Goal: Information Seeking & Learning: Learn about a topic

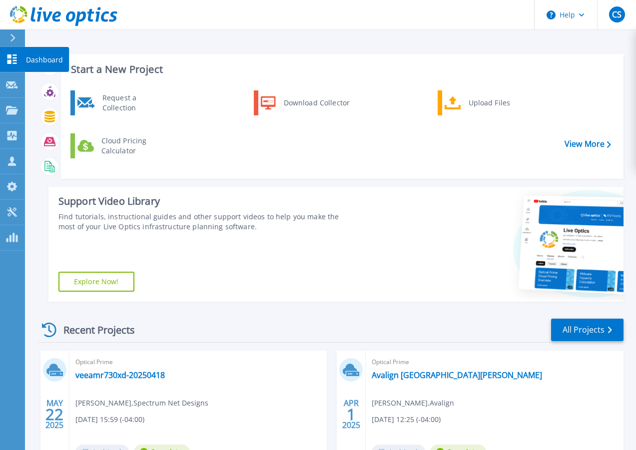
click at [11, 59] on icon at bounding box center [12, 58] width 12 height 9
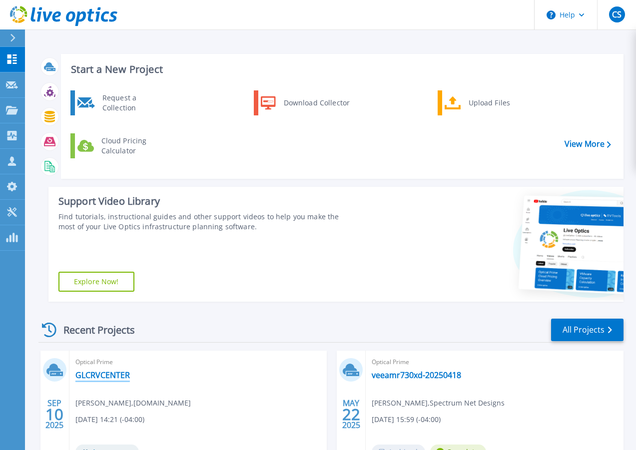
click at [88, 370] on link "GLCRVCENTER" at bounding box center [102, 375] width 54 height 10
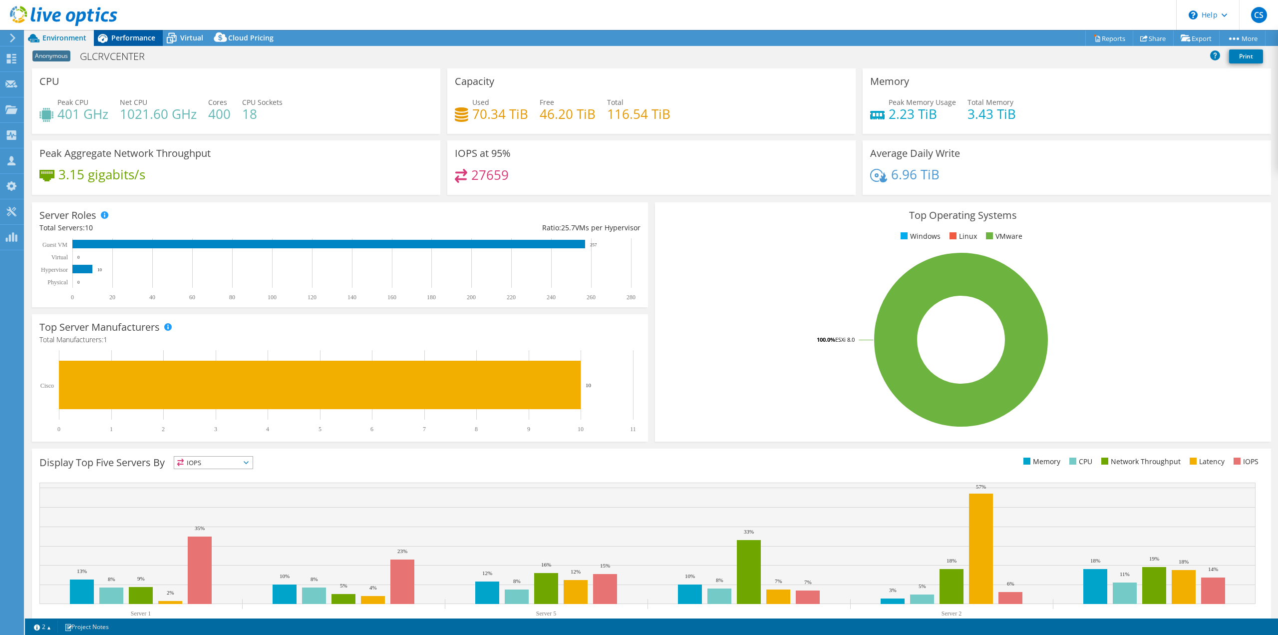
click at [131, 42] on span "Performance" at bounding box center [133, 37] width 44 height 9
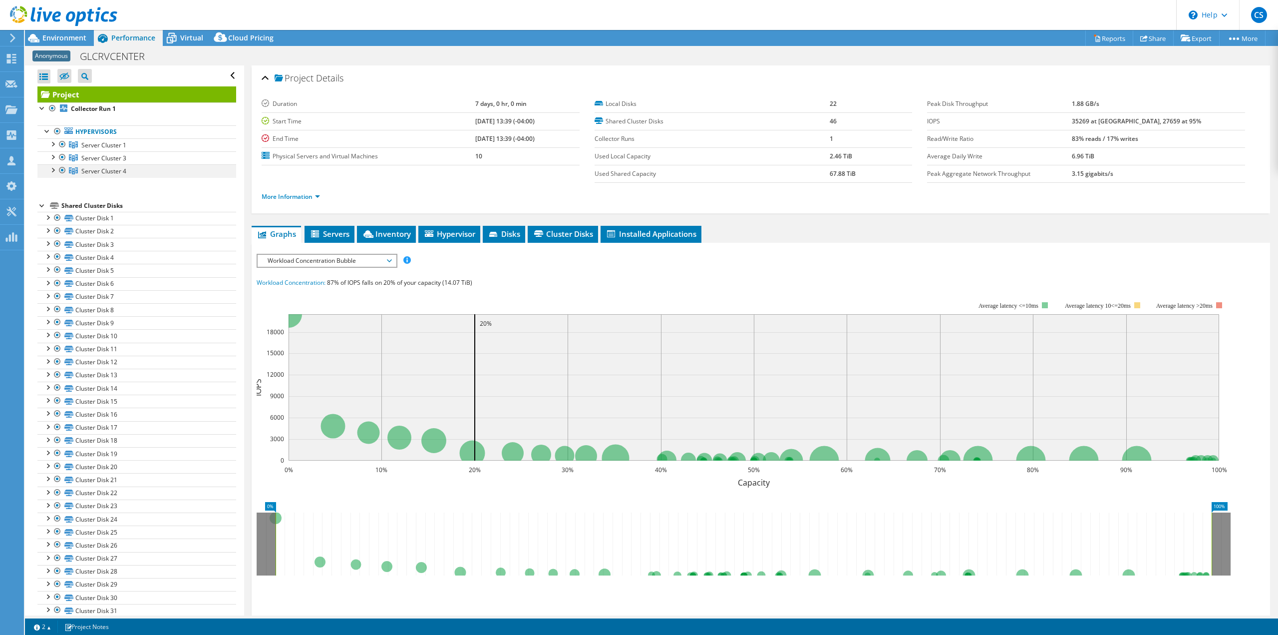
click at [55, 171] on div at bounding box center [52, 169] width 10 height 10
click at [51, 155] on div at bounding box center [52, 156] width 10 height 10
click at [51, 142] on div at bounding box center [52, 143] width 10 height 10
click at [52, 142] on div at bounding box center [52, 143] width 10 height 10
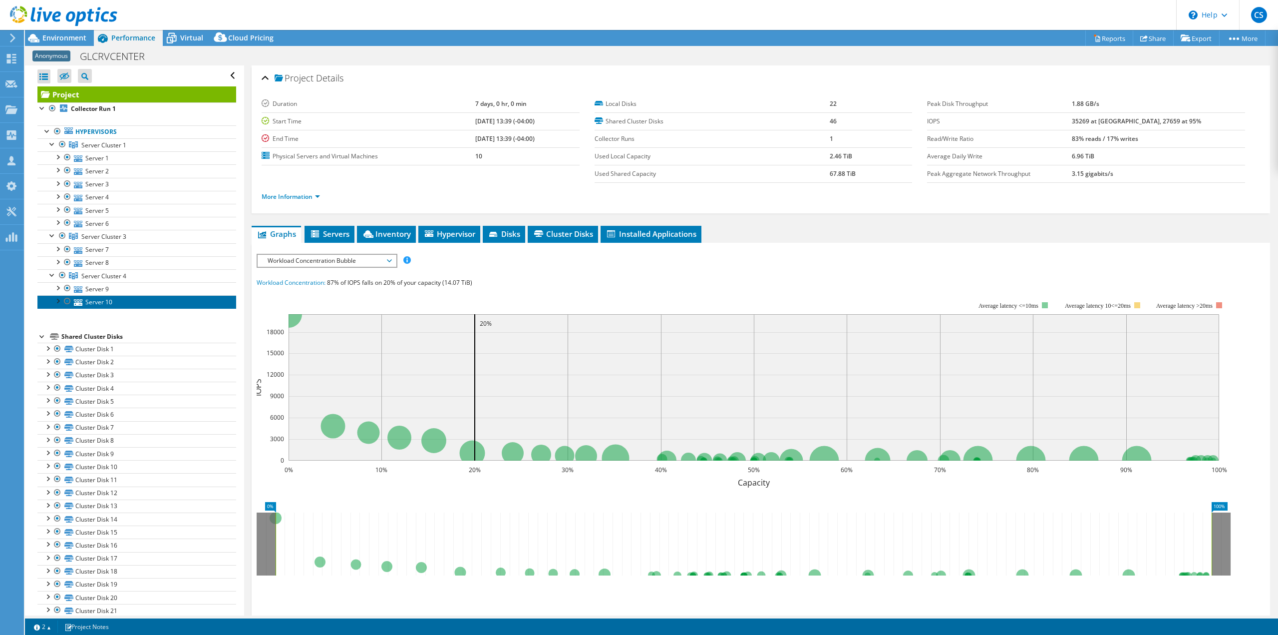
click at [77, 302] on icon at bounding box center [78, 302] width 8 height 6
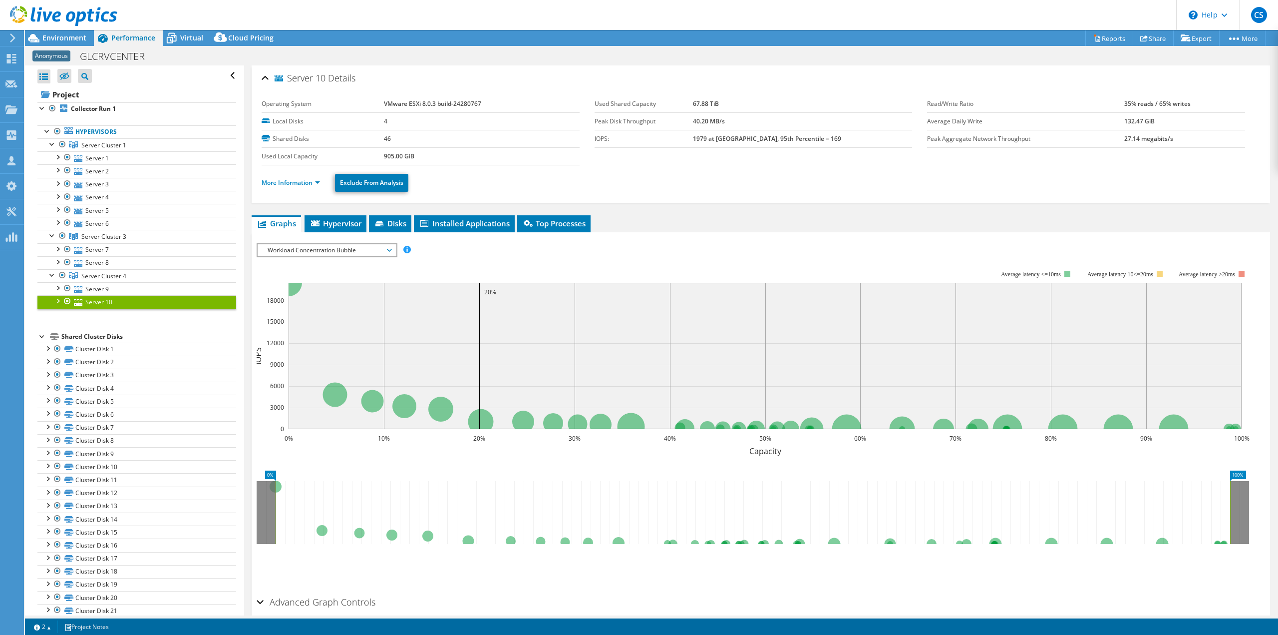
click at [317, 177] on li "More Information" at bounding box center [294, 182] width 64 height 11
click at [311, 182] on link "More Information" at bounding box center [291, 182] width 58 height 8
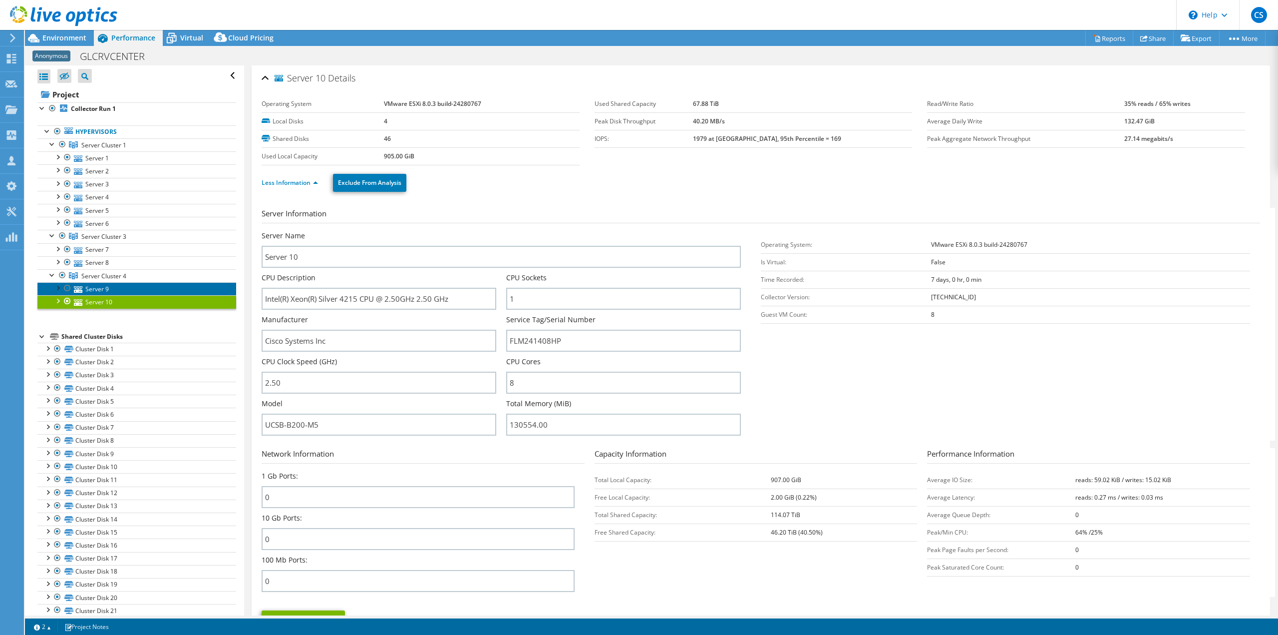
click at [103, 287] on link "Server 9" at bounding box center [136, 288] width 199 height 13
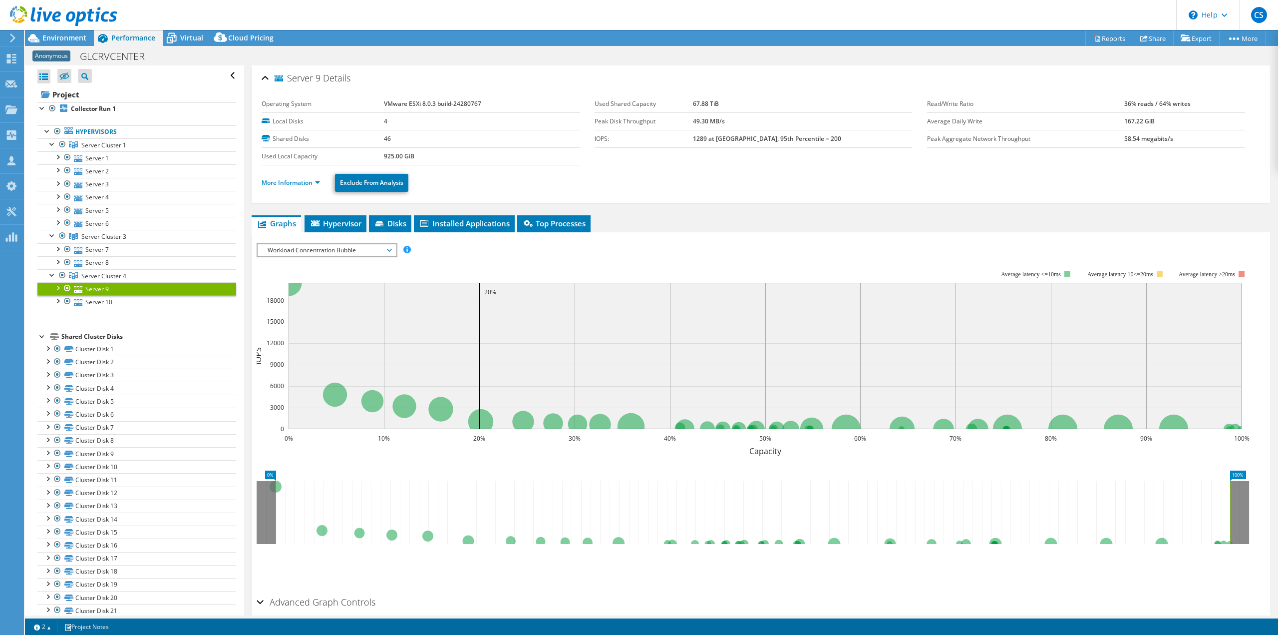
click at [295, 173] on ul "More Information Exclude From Analysis" at bounding box center [761, 181] width 998 height 20
click at [293, 183] on link "More Information" at bounding box center [291, 182] width 58 height 8
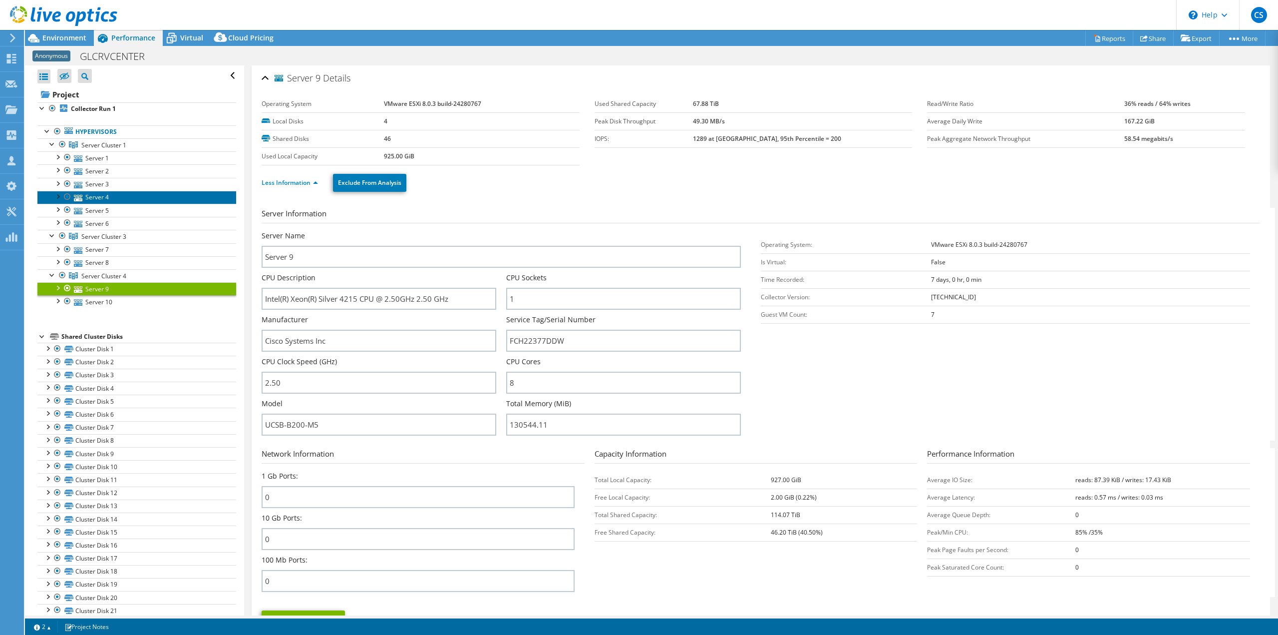
click at [95, 203] on link "Server 4" at bounding box center [136, 197] width 199 height 13
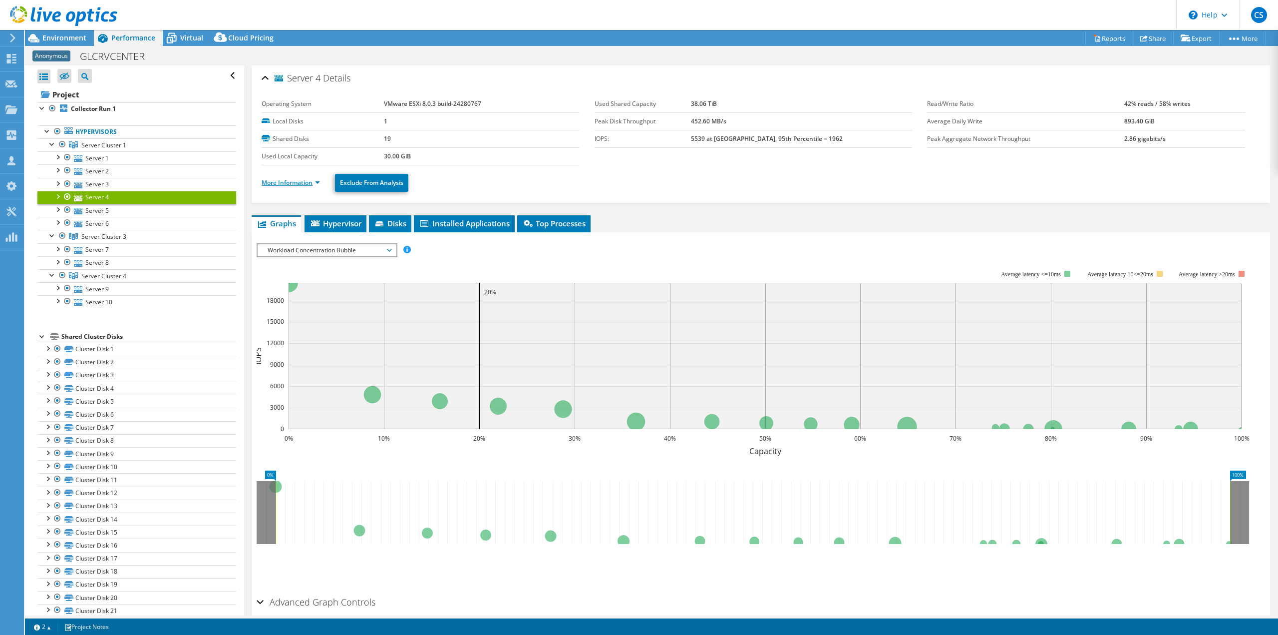
click at [286, 180] on link "More Information" at bounding box center [291, 182] width 58 height 8
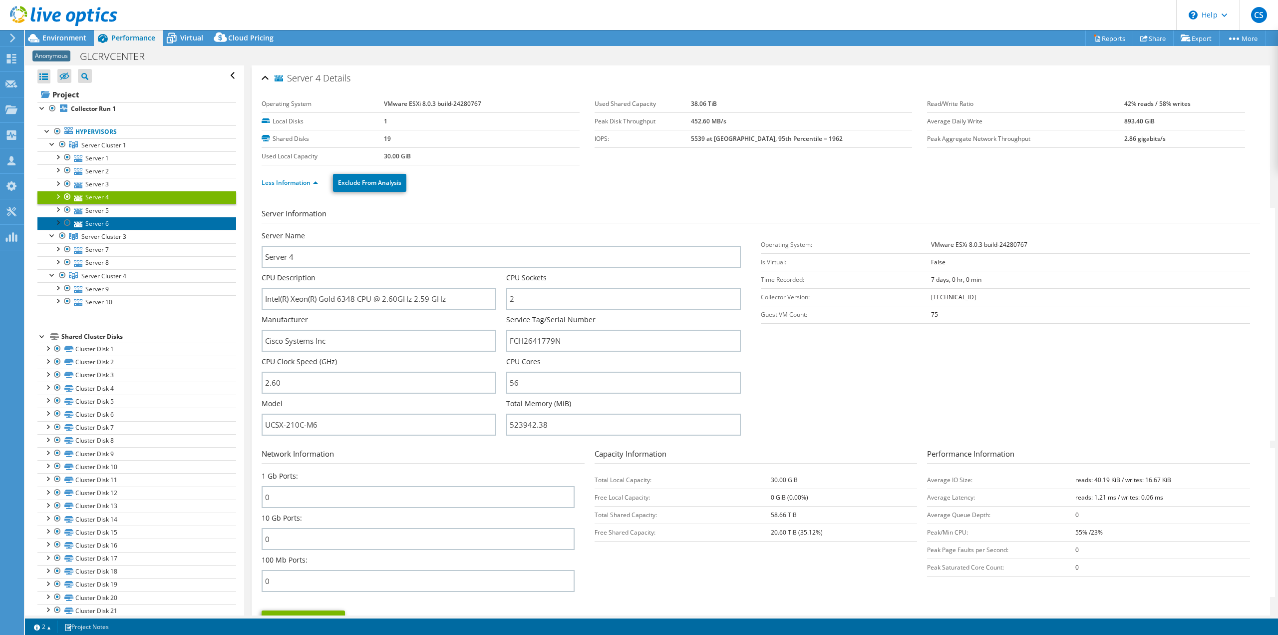
click at [122, 226] on link "Server 6" at bounding box center [136, 223] width 199 height 13
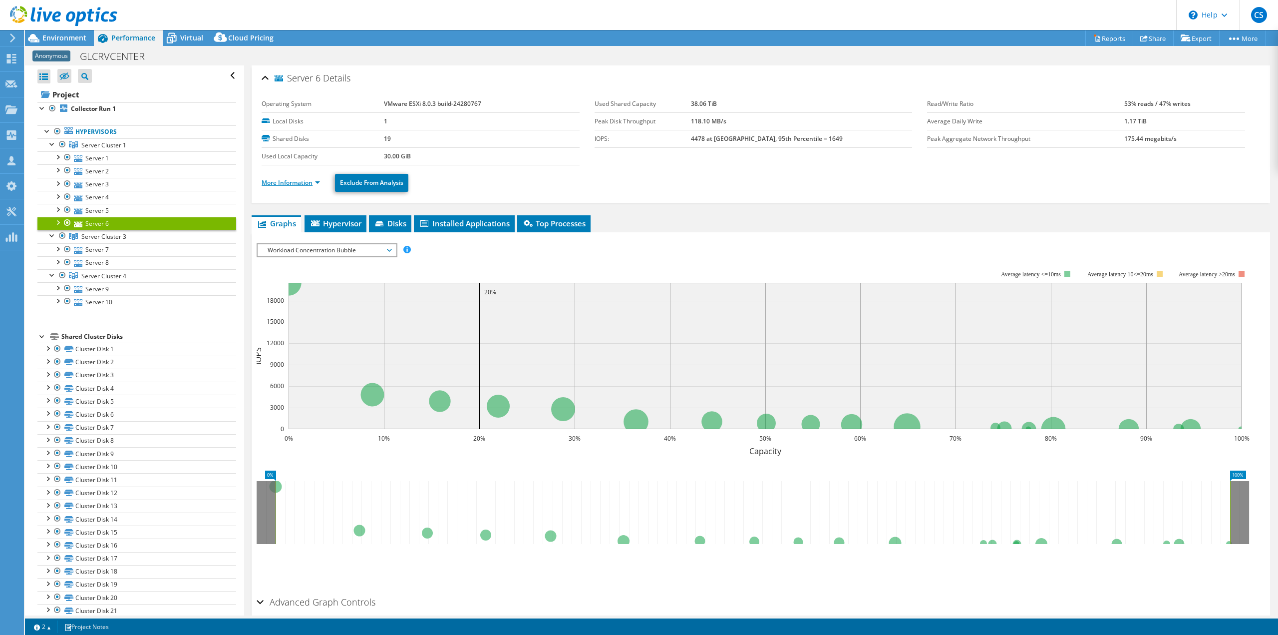
click at [269, 184] on link "More Information" at bounding box center [291, 182] width 58 height 8
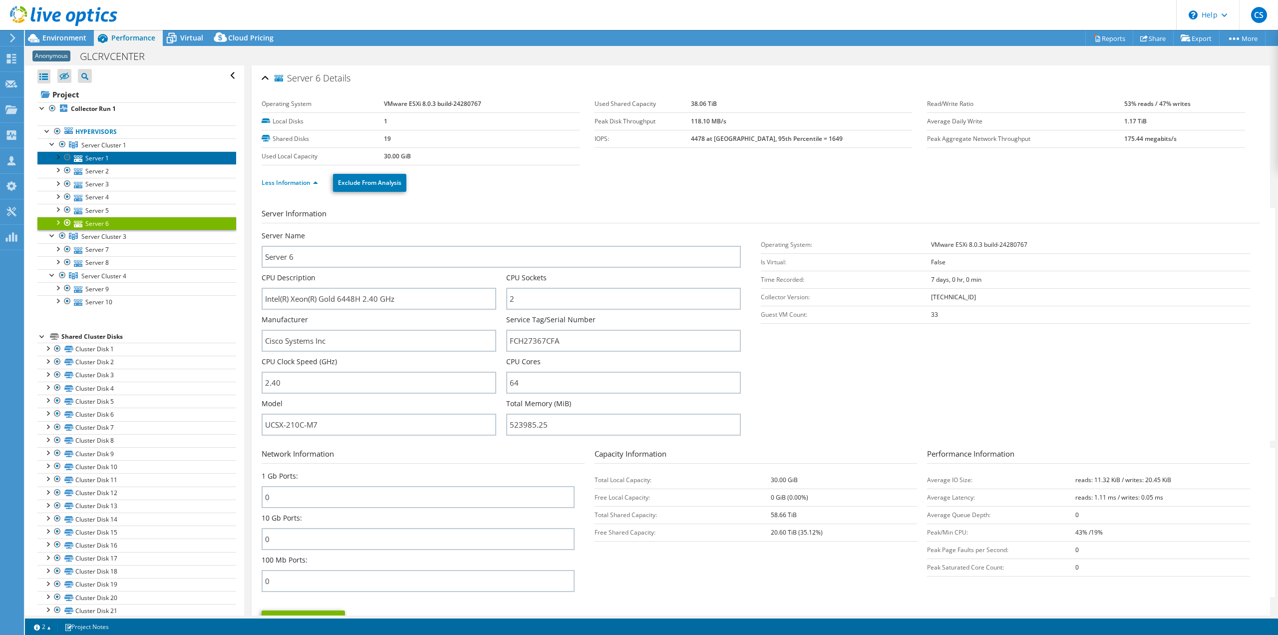
click at [105, 159] on link "Server 1" at bounding box center [136, 157] width 199 height 13
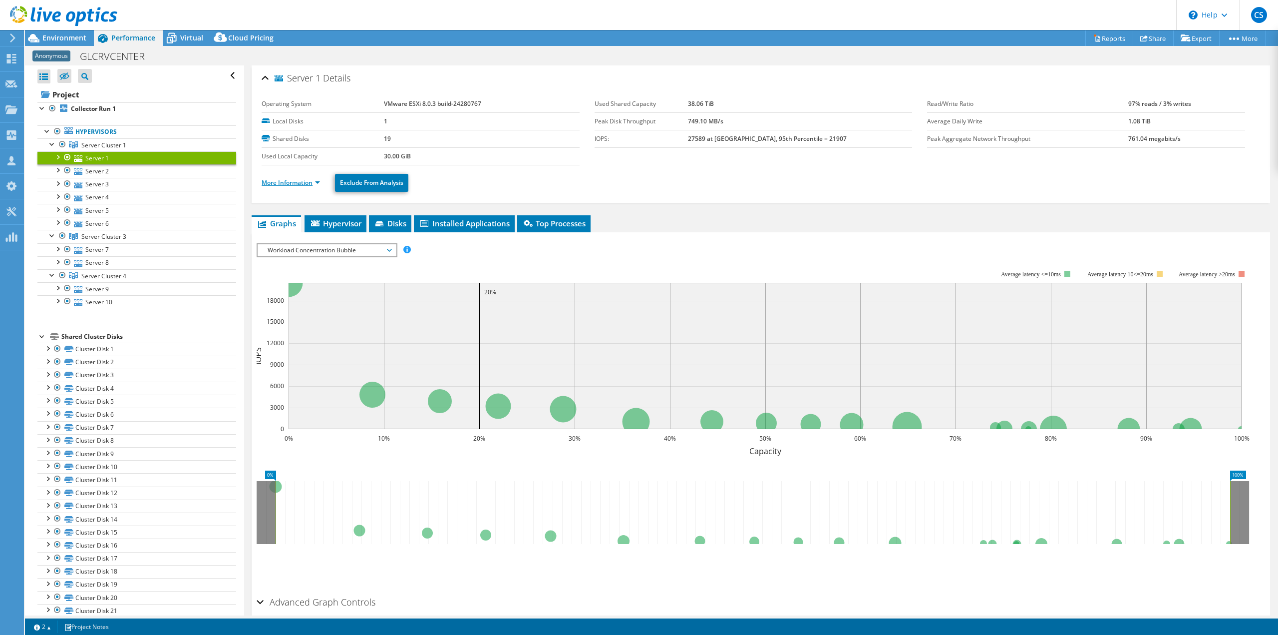
click at [275, 188] on li "More Information" at bounding box center [294, 182] width 64 height 11
click at [274, 184] on link "More Information" at bounding box center [291, 182] width 58 height 8
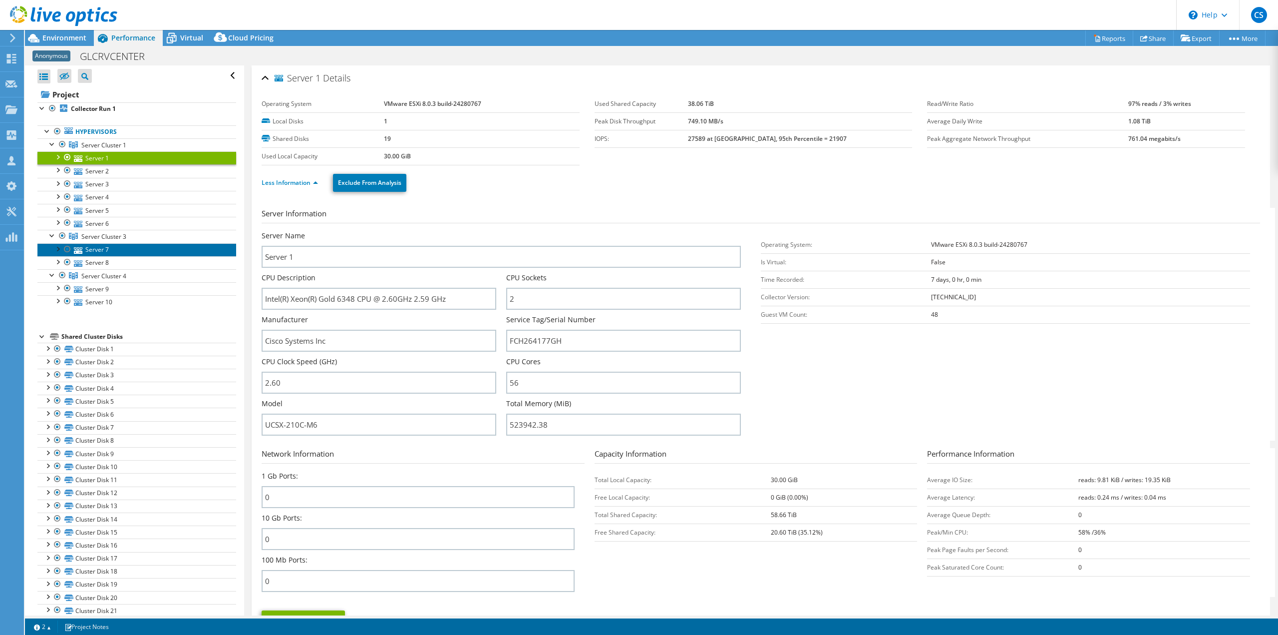
click at [103, 252] on link "Server 7" at bounding box center [136, 249] width 199 height 13
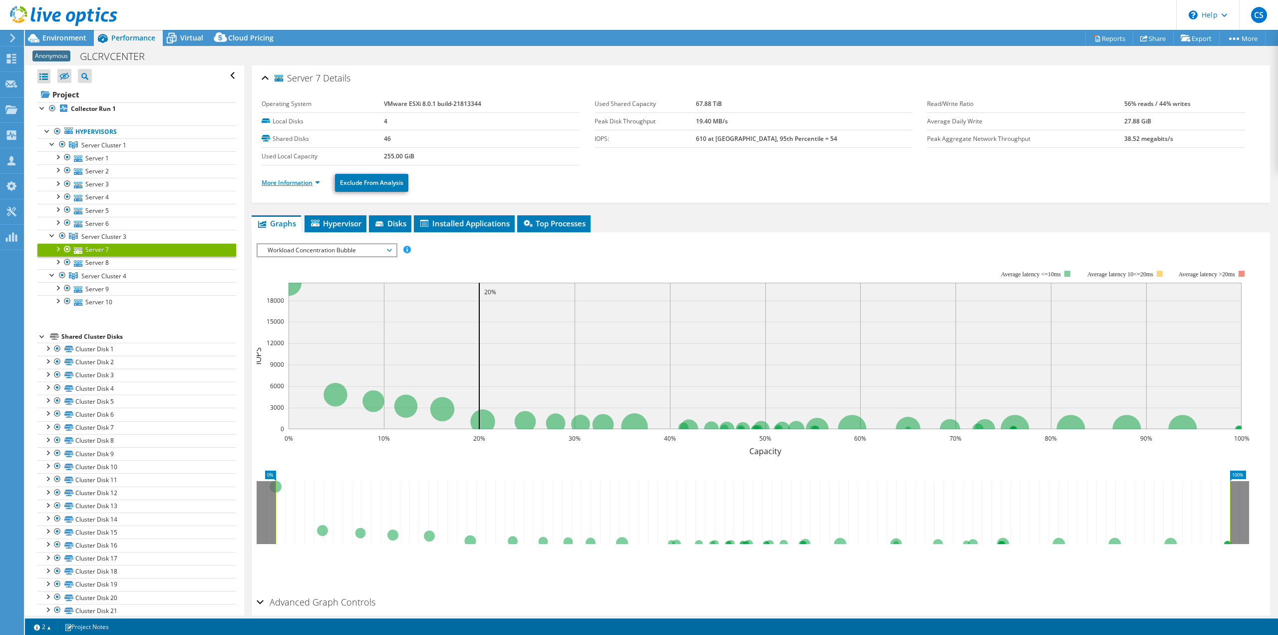
click at [277, 182] on link "More Information" at bounding box center [291, 182] width 58 height 8
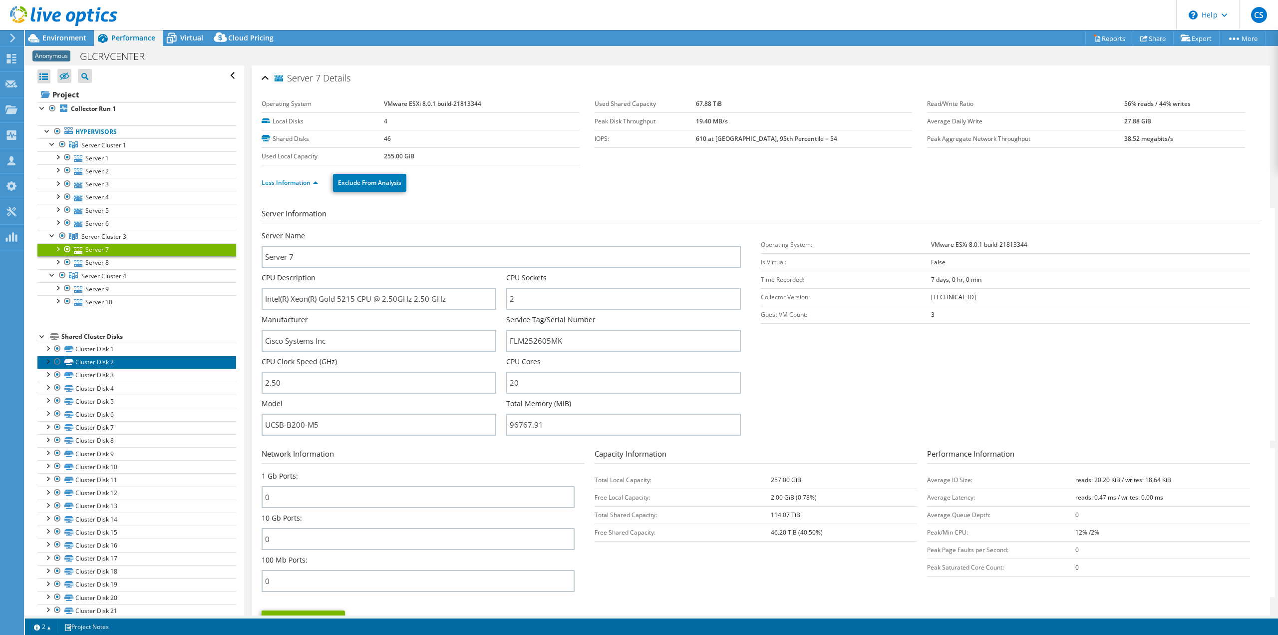
click at [92, 357] on link "Cluster Disk 2" at bounding box center [136, 361] width 199 height 13
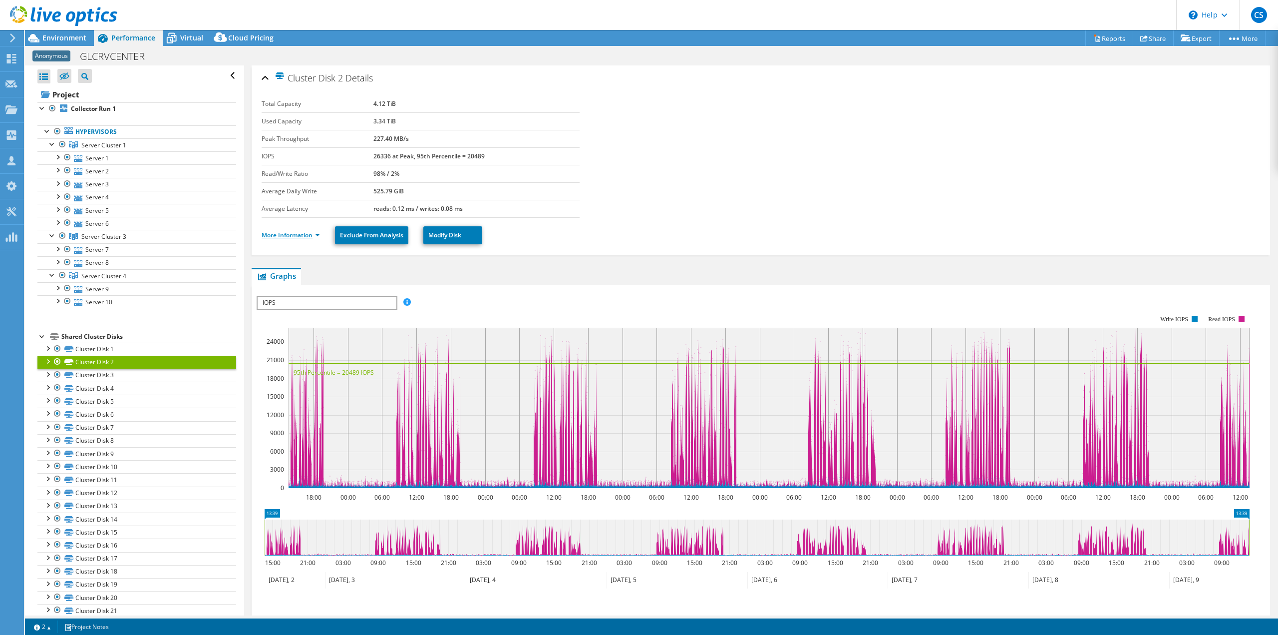
click at [278, 232] on link "More Information" at bounding box center [291, 235] width 58 height 8
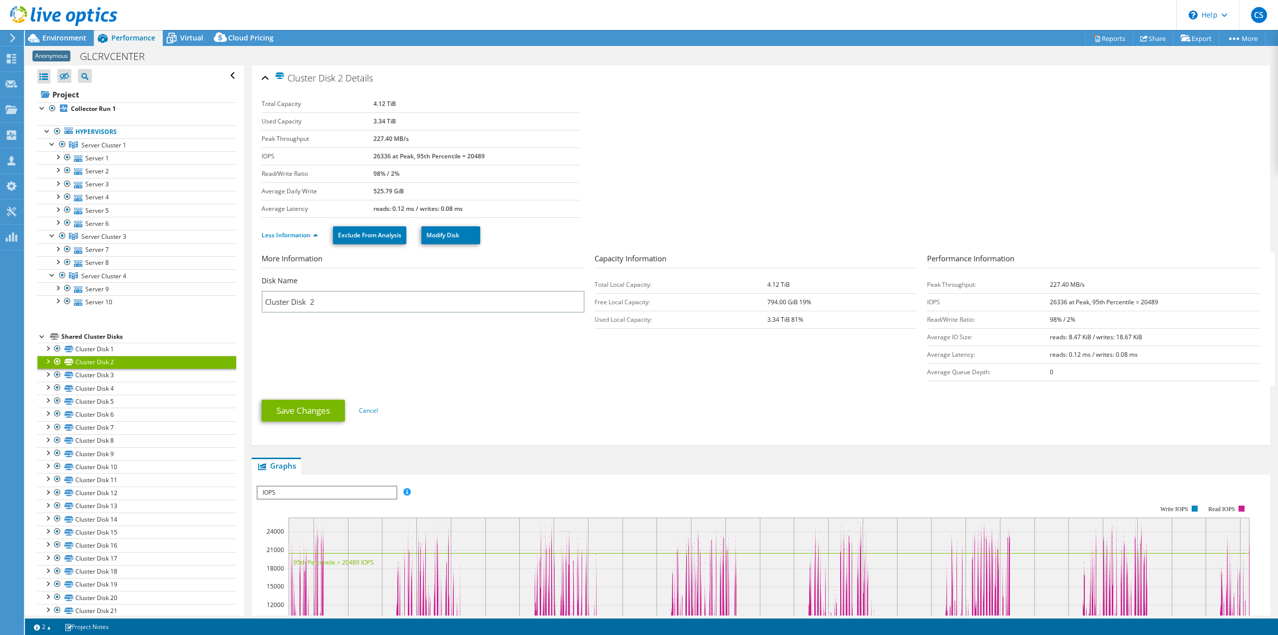
click at [103, 336] on div "Shared Cluster Disks" at bounding box center [148, 336] width 175 height 12
click at [195, 39] on span "Virtual" at bounding box center [191, 37] width 23 height 9
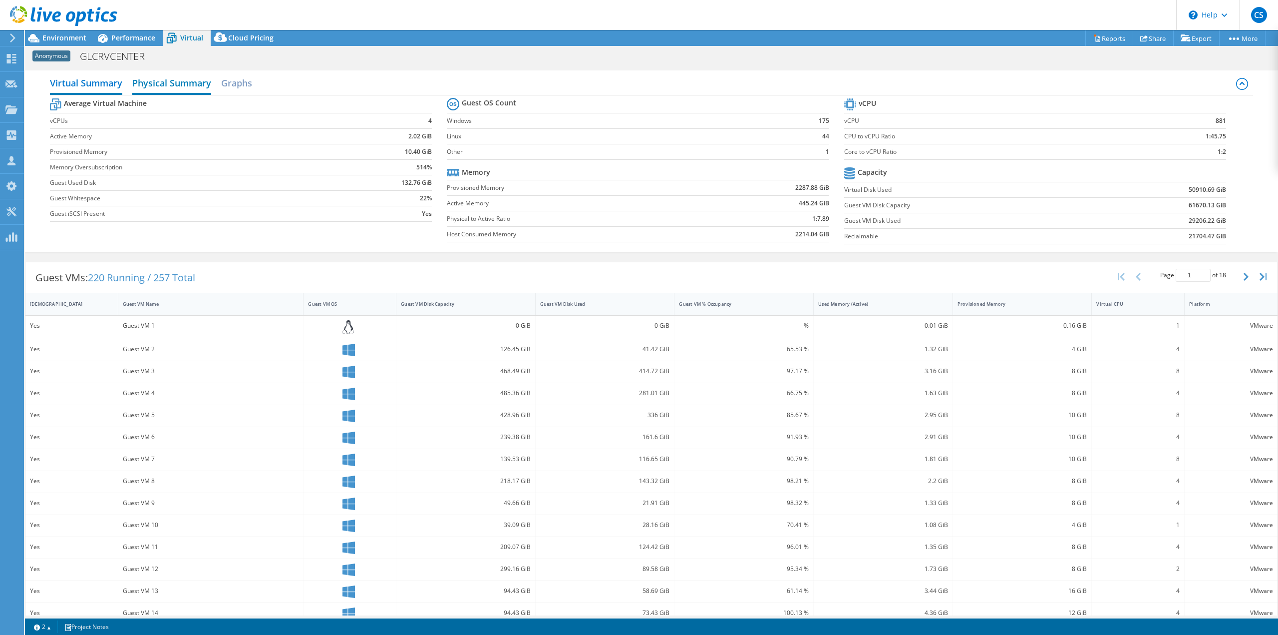
click at [163, 92] on h2 "Physical Summary" at bounding box center [171, 84] width 79 height 22
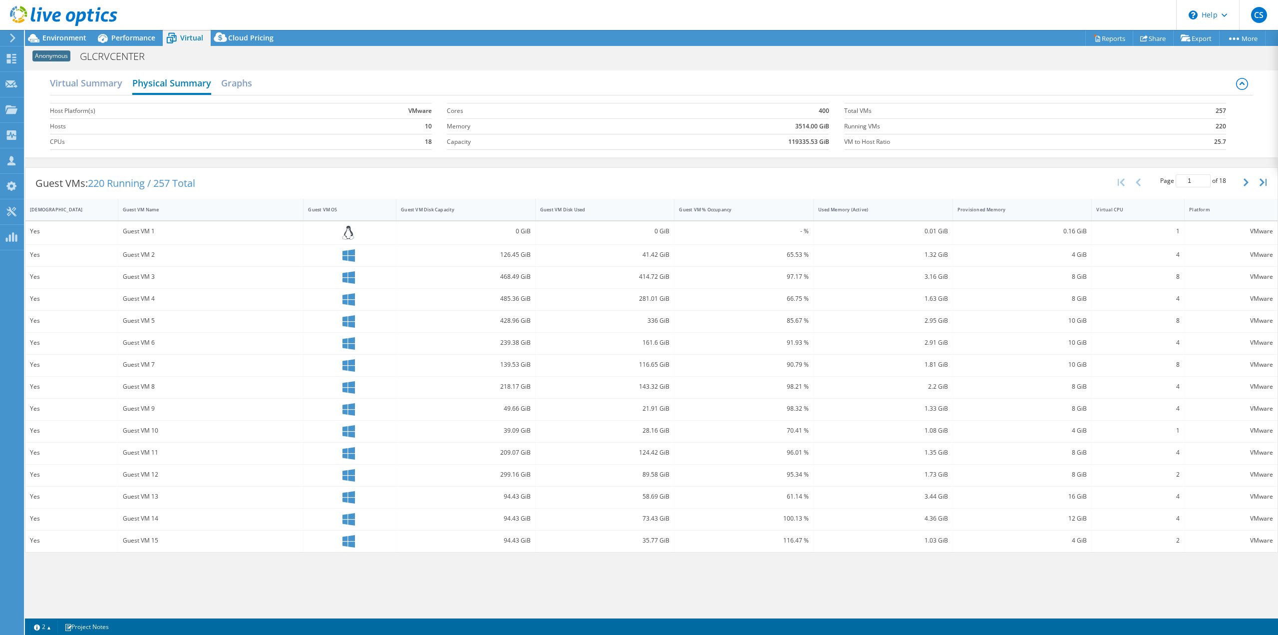
click at [163, 92] on h2 "Physical Summary" at bounding box center [171, 84] width 79 height 22
click at [230, 79] on h2 "Graphs" at bounding box center [236, 84] width 31 height 22
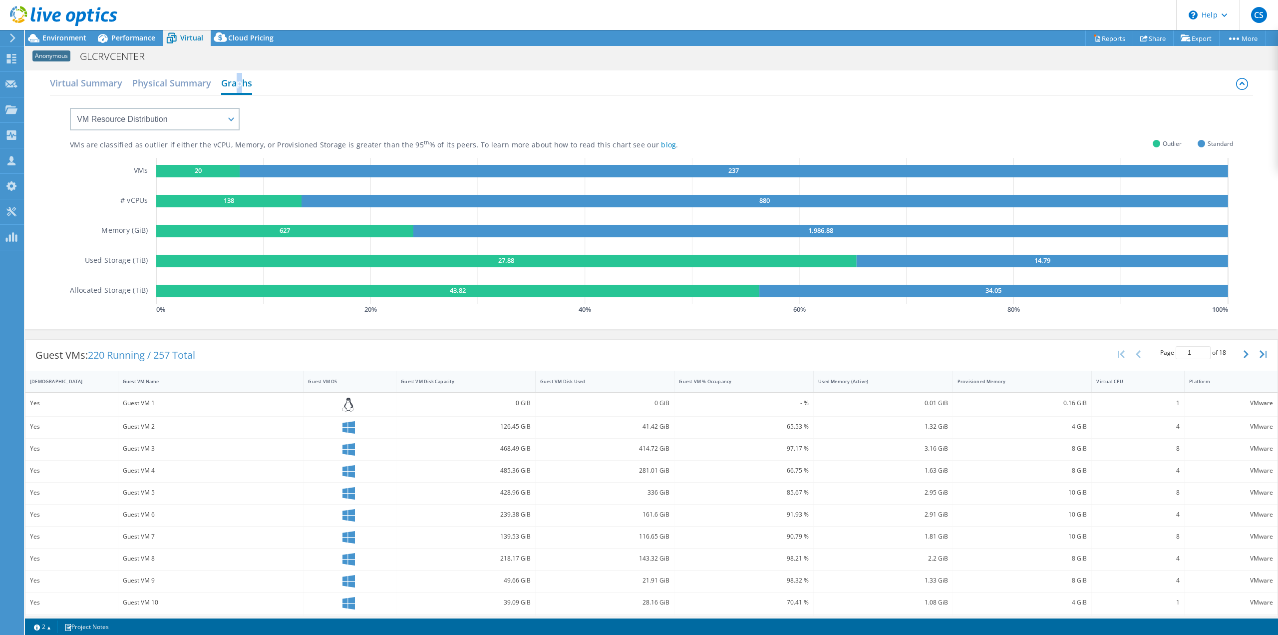
click at [242, 86] on h2 "Graphs" at bounding box center [236, 84] width 31 height 22
click at [186, 121] on select "VM Resource Distribution Provisioning Contrast Over Provisioning" at bounding box center [155, 119] width 170 height 22
click at [111, 86] on h2 "Virtual Summary" at bounding box center [86, 84] width 72 height 22
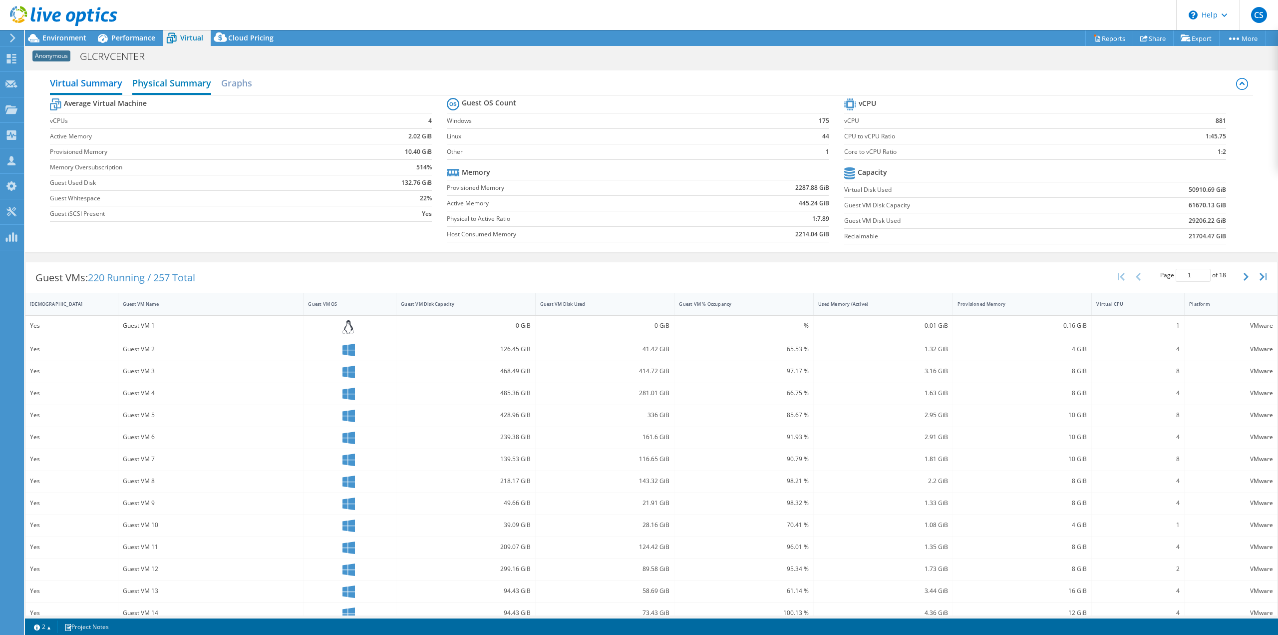
click at [167, 81] on h2 "Physical Summary" at bounding box center [171, 84] width 79 height 22
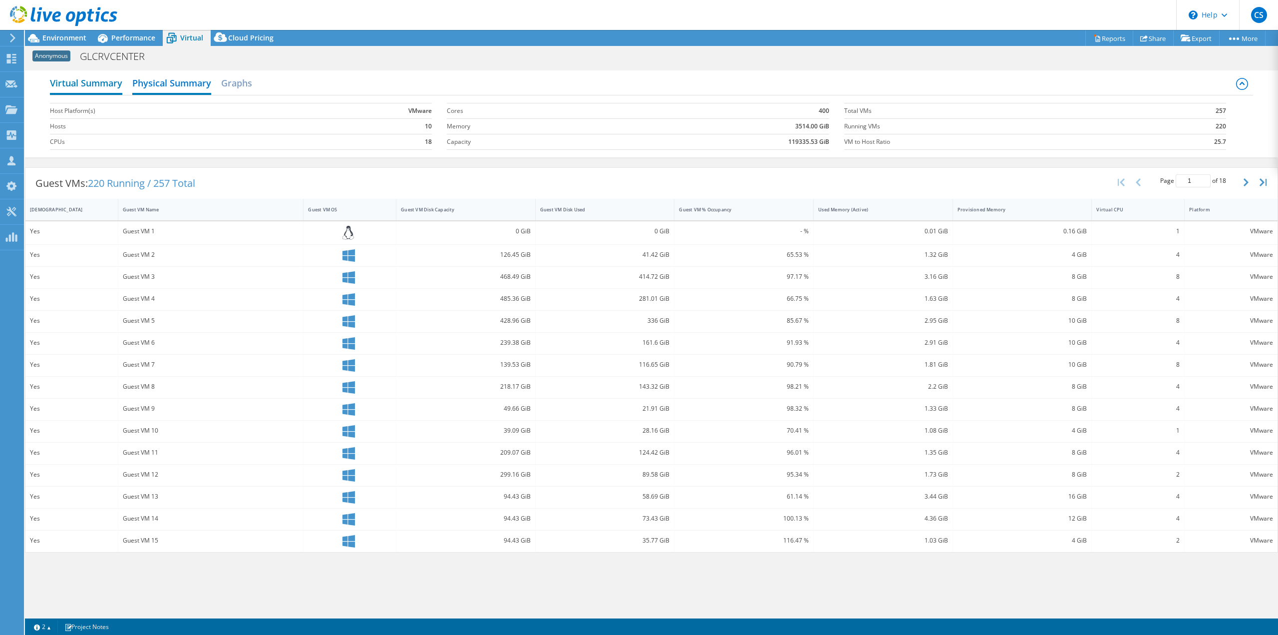
click at [97, 86] on h2 "Virtual Summary" at bounding box center [86, 84] width 72 height 22
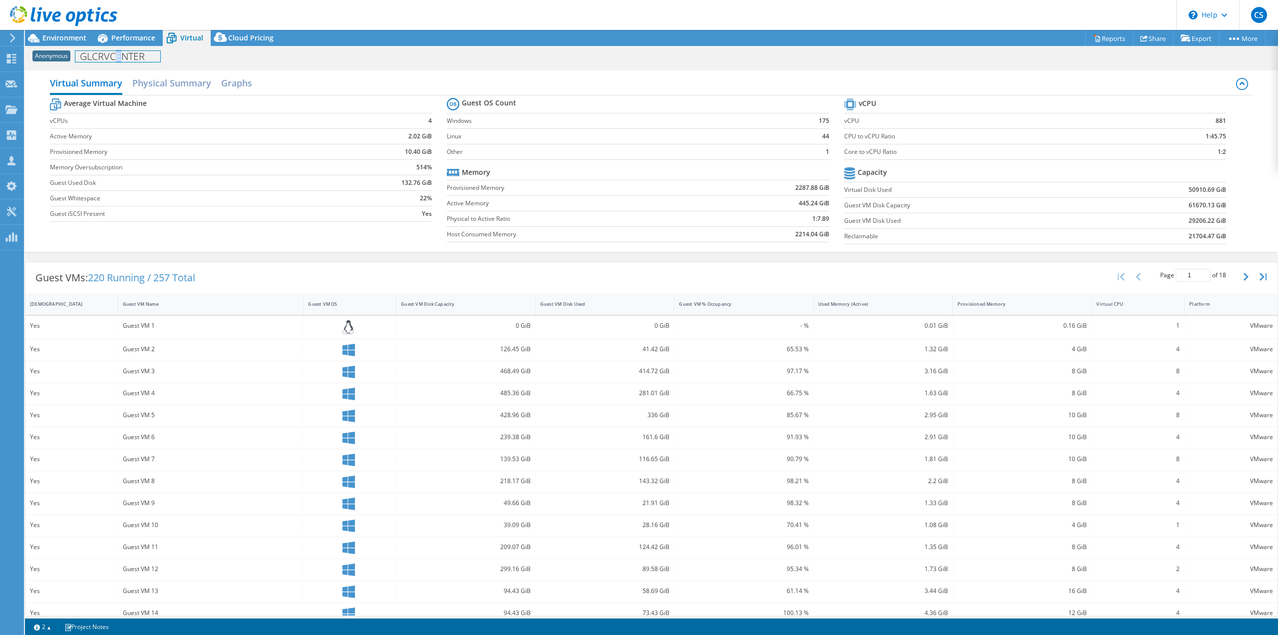
click at [120, 51] on h1 "GLCRVCENTER" at bounding box center [117, 56] width 85 height 11
click at [120, 46] on div "Anonymous GLCRVCENTER Print" at bounding box center [651, 55] width 1253 height 19
click at [121, 40] on span "Performance" at bounding box center [133, 37] width 44 height 9
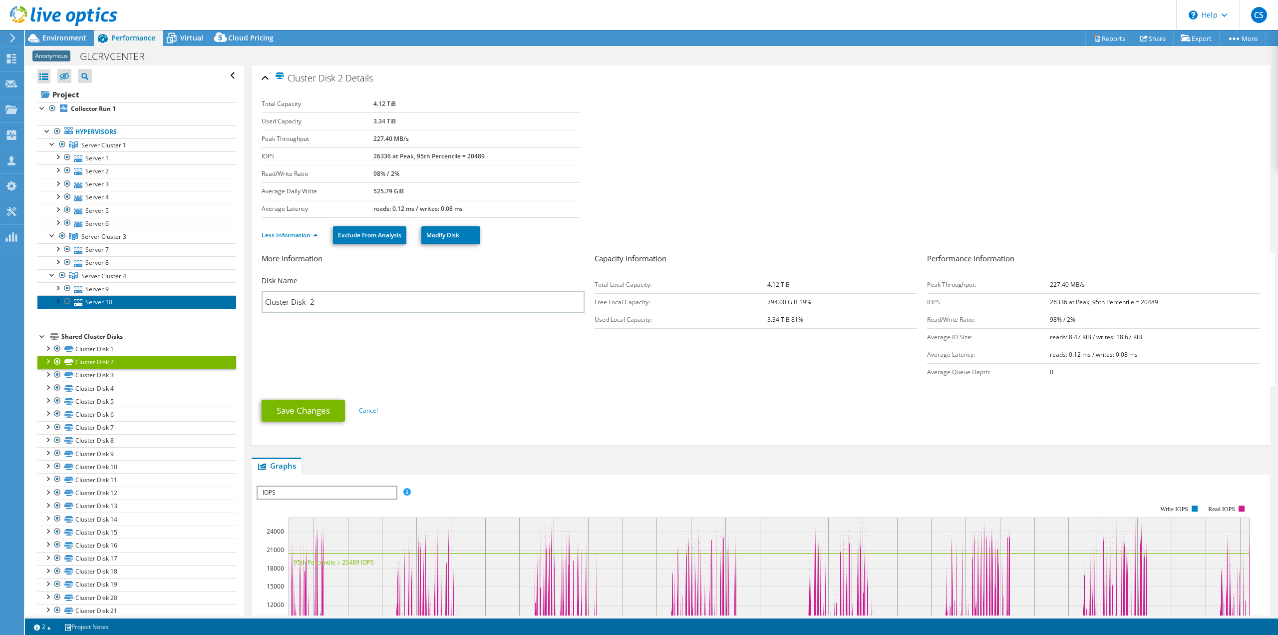
click at [89, 303] on link "Server 10" at bounding box center [136, 301] width 199 height 13
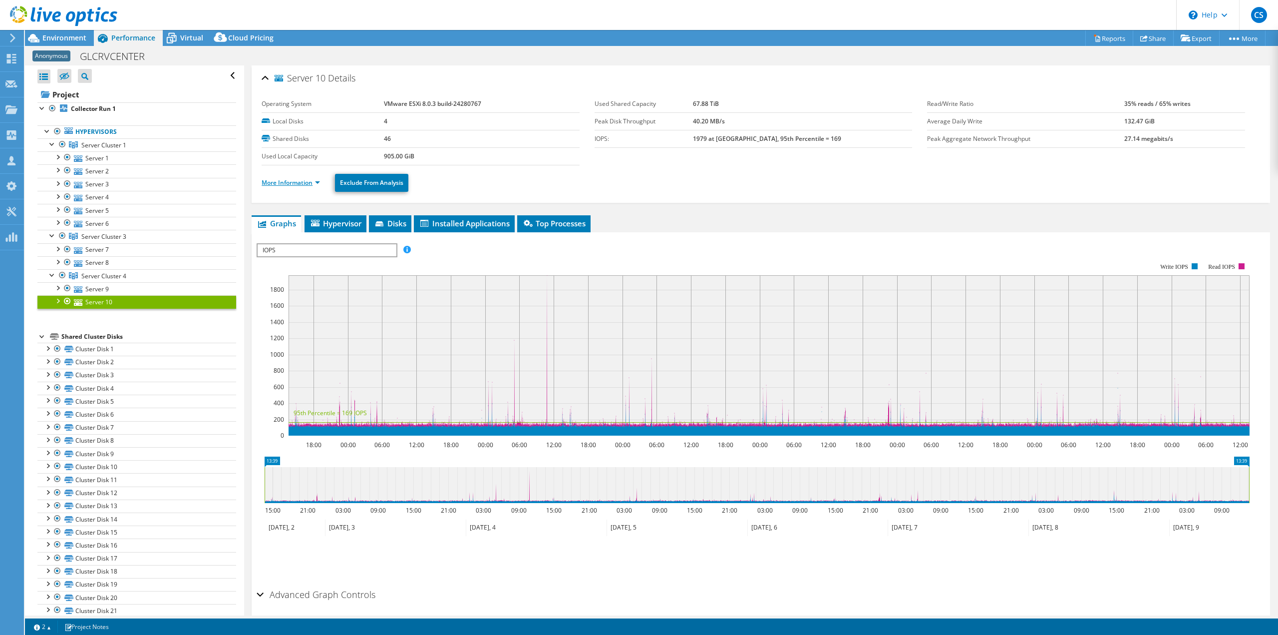
click at [305, 183] on link "More Information" at bounding box center [291, 182] width 58 height 8
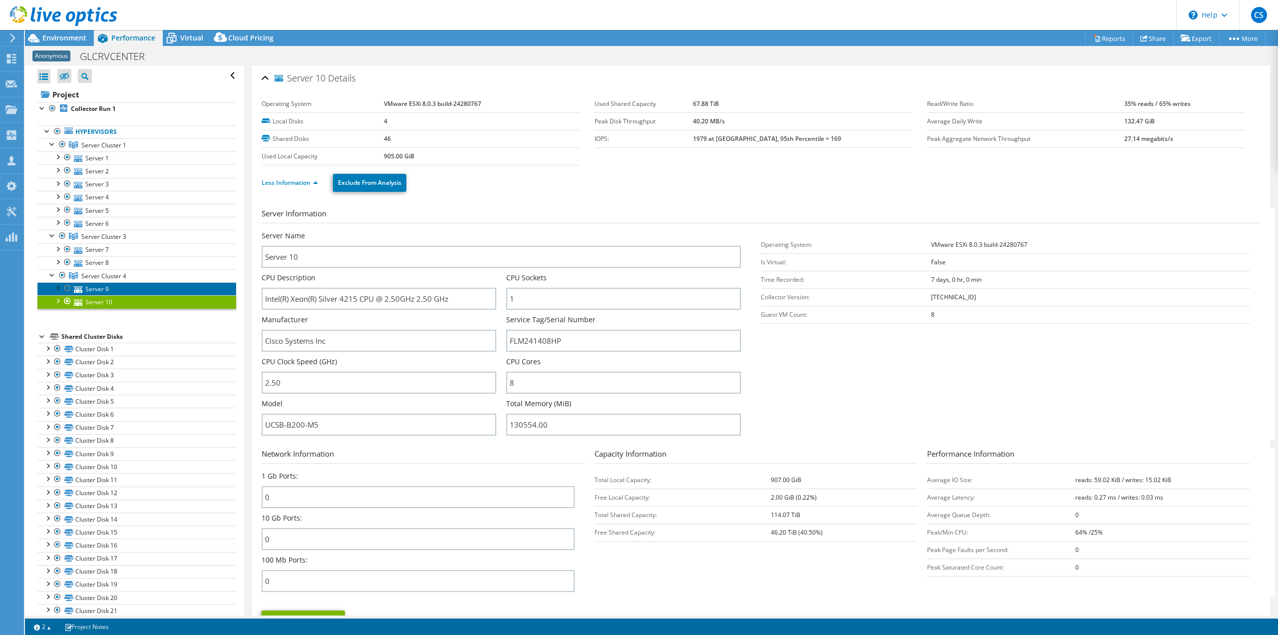
click at [101, 289] on link "Server 9" at bounding box center [136, 288] width 199 height 13
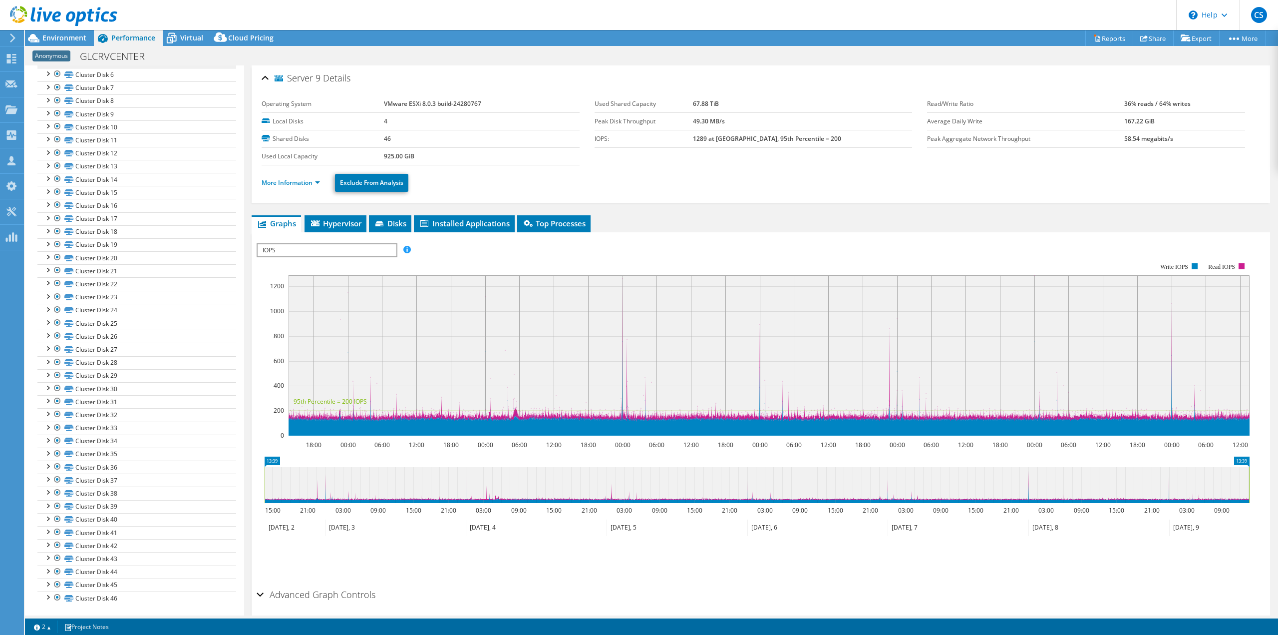
scroll to position [340, 0]
click at [99, 425] on link "Cluster Disk 33" at bounding box center [136, 426] width 199 height 13
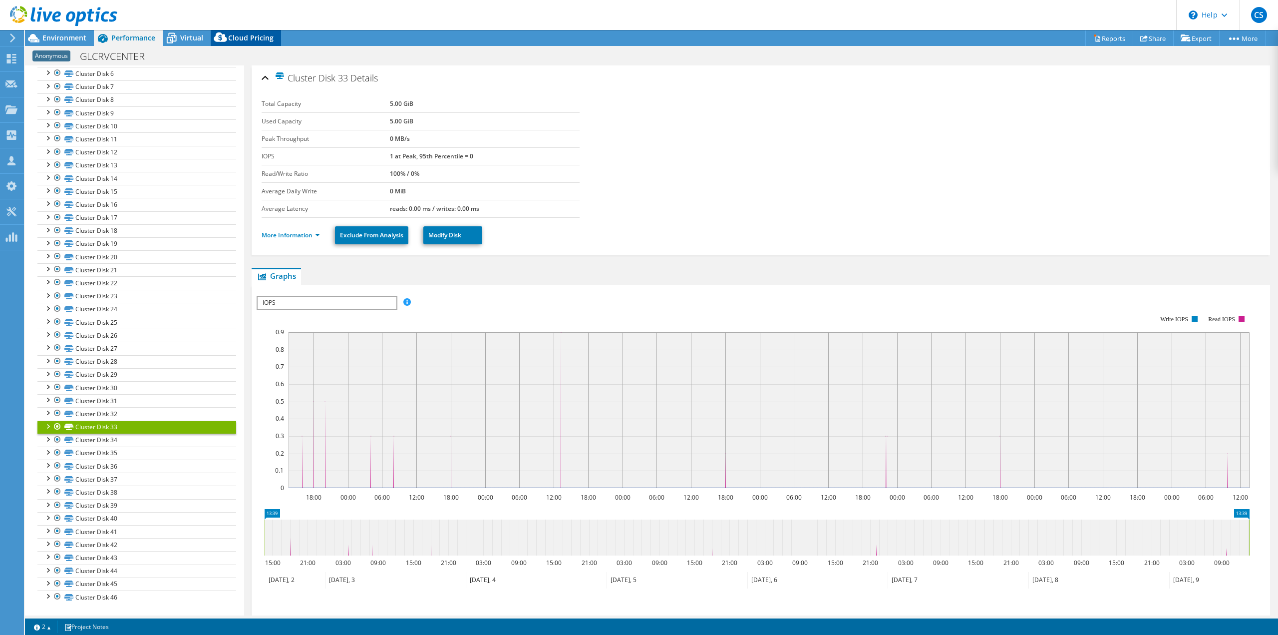
click at [253, 41] on span "Cloud Pricing" at bounding box center [250, 37] width 45 height 9
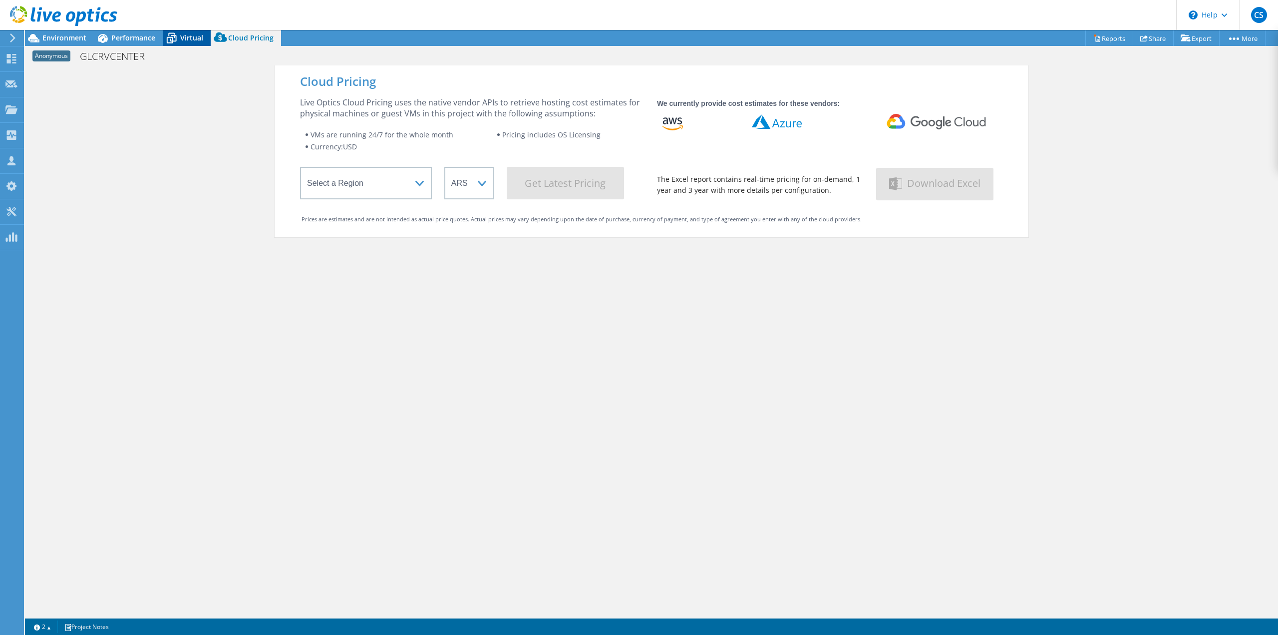
click at [193, 43] on div "Virtual" at bounding box center [187, 38] width 48 height 16
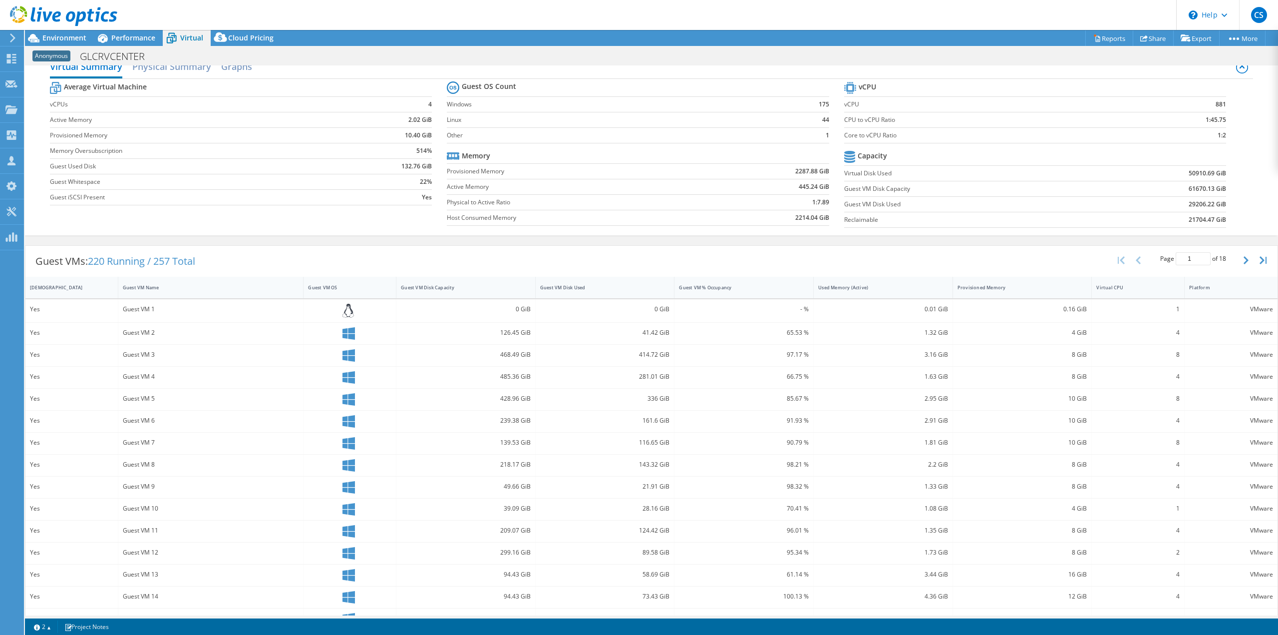
scroll to position [0, 0]
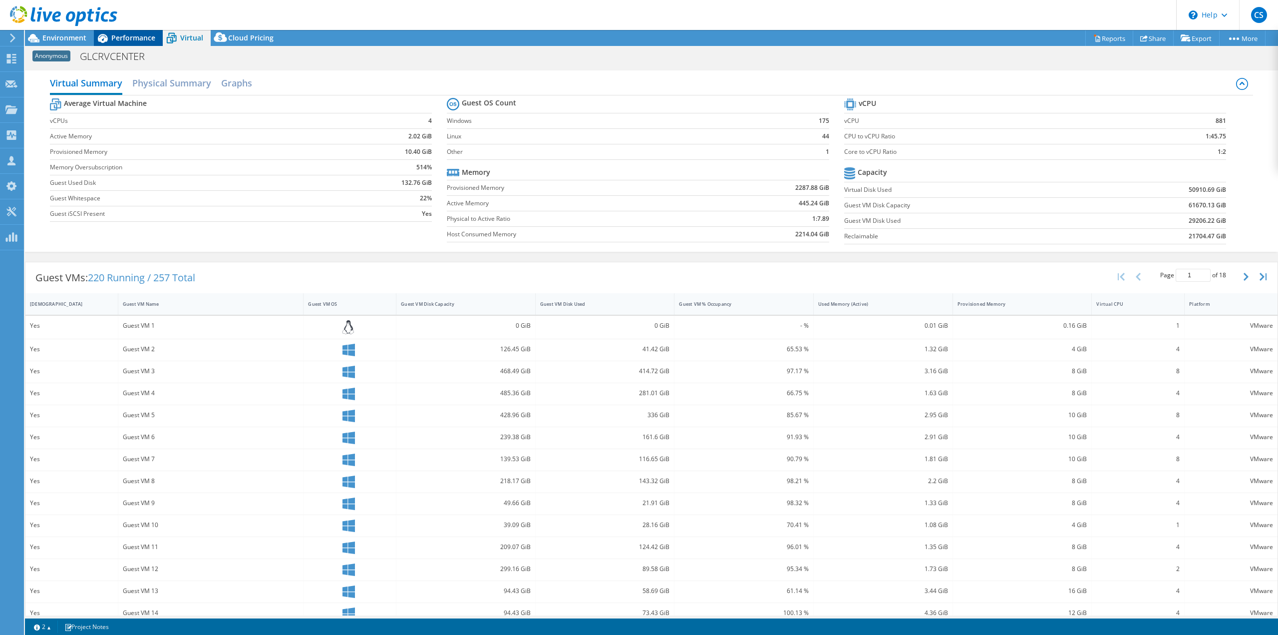
click at [128, 36] on span "Performance" at bounding box center [133, 37] width 44 height 9
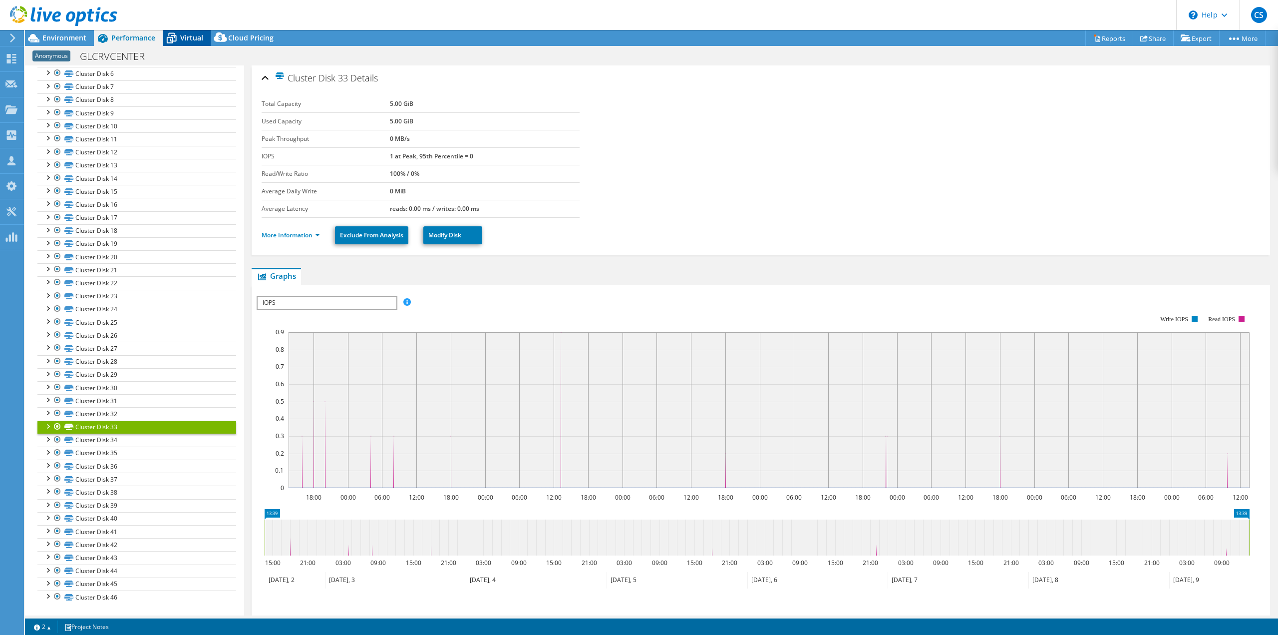
click at [181, 37] on div "Virtual" at bounding box center [187, 38] width 48 height 16
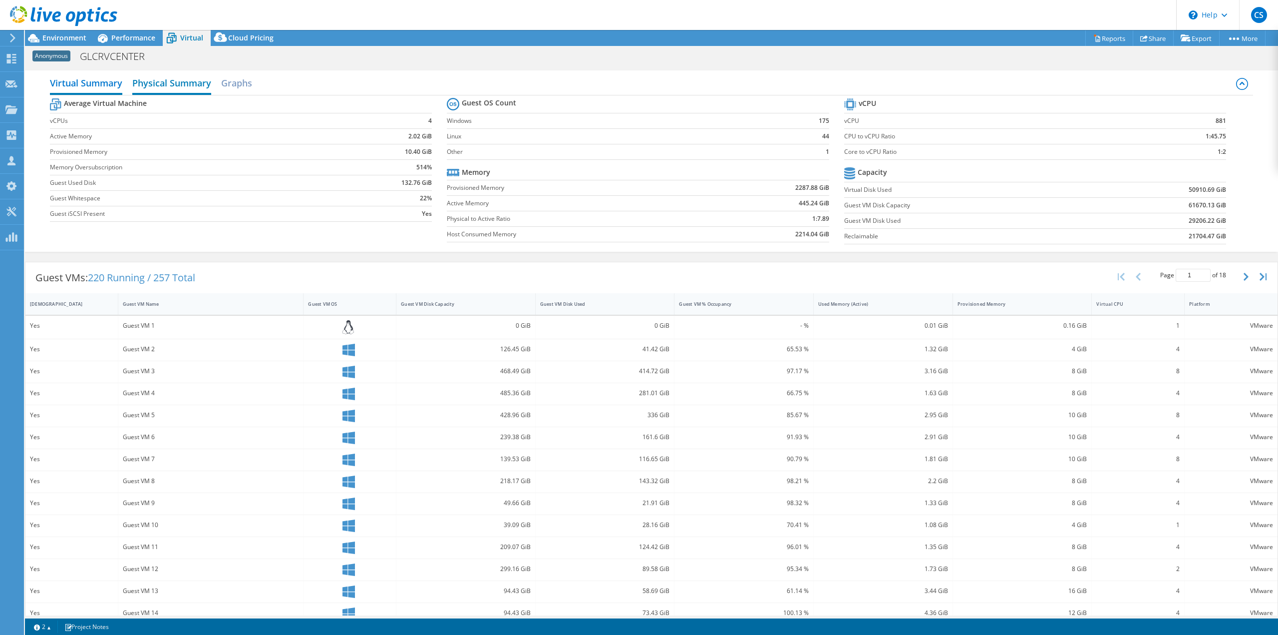
click at [190, 83] on h2 "Physical Summary" at bounding box center [171, 84] width 79 height 22
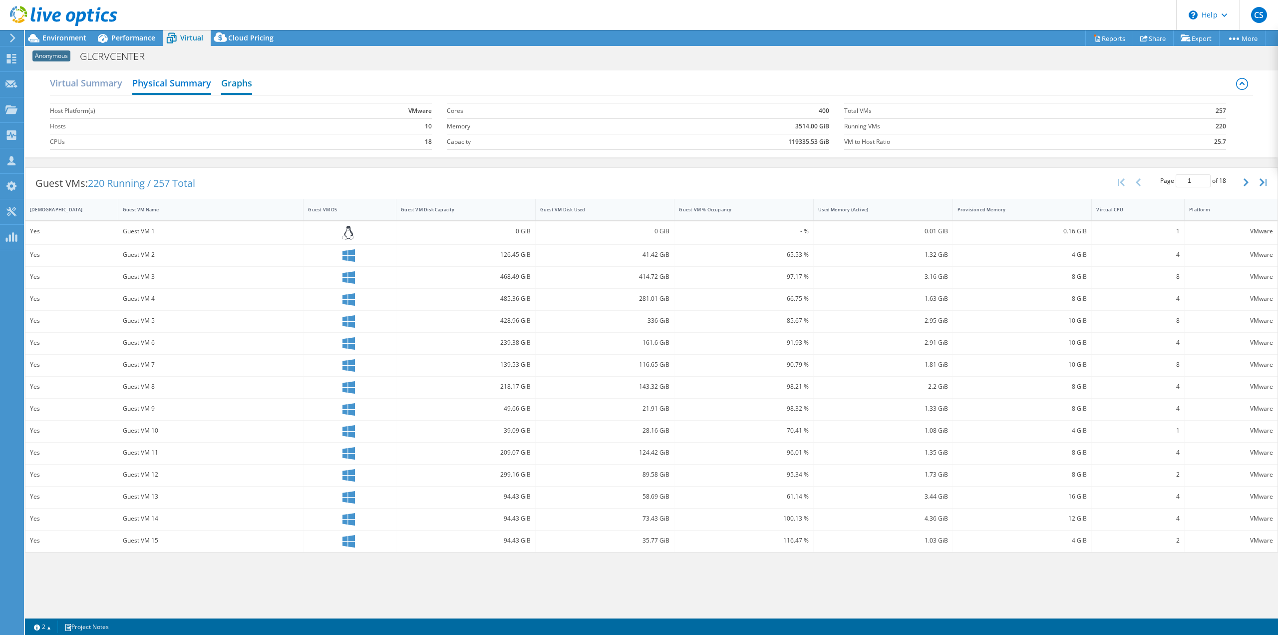
click at [243, 77] on h2 "Graphs" at bounding box center [236, 84] width 31 height 22
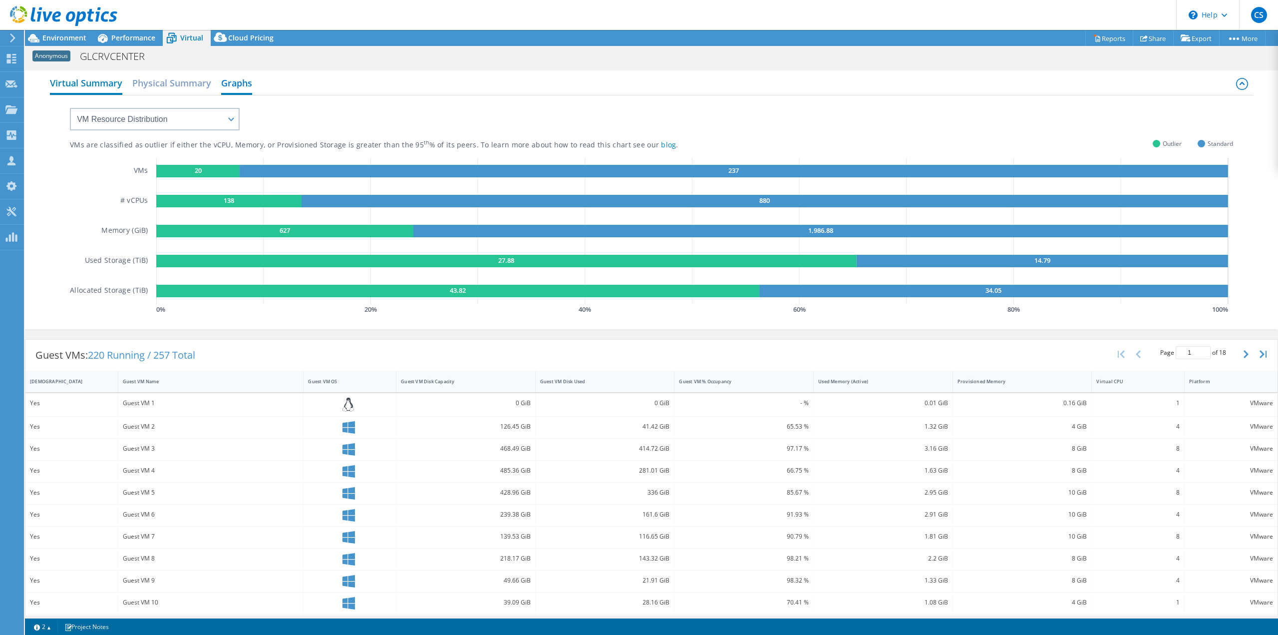
click at [91, 92] on h2 "Virtual Summary" at bounding box center [86, 84] width 72 height 22
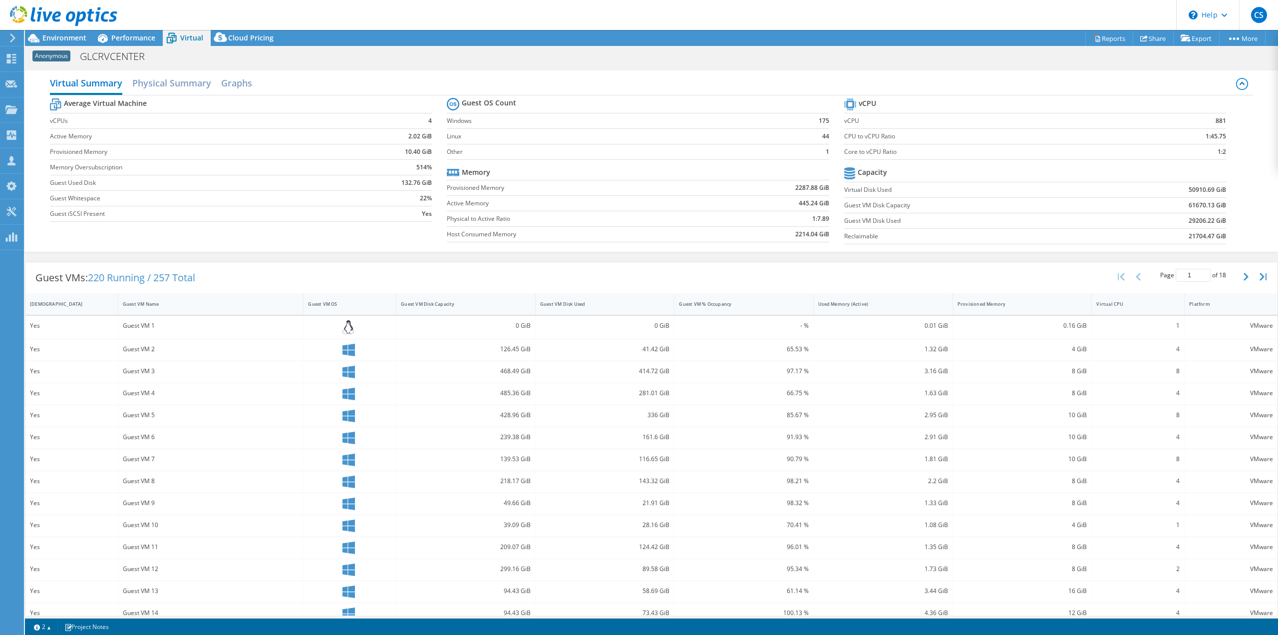
click at [218, 84] on div "Virtual Summary Physical Summary Graphs" at bounding box center [651, 84] width 1203 height 22
click at [224, 83] on h2 "Graphs" at bounding box center [236, 84] width 31 height 22
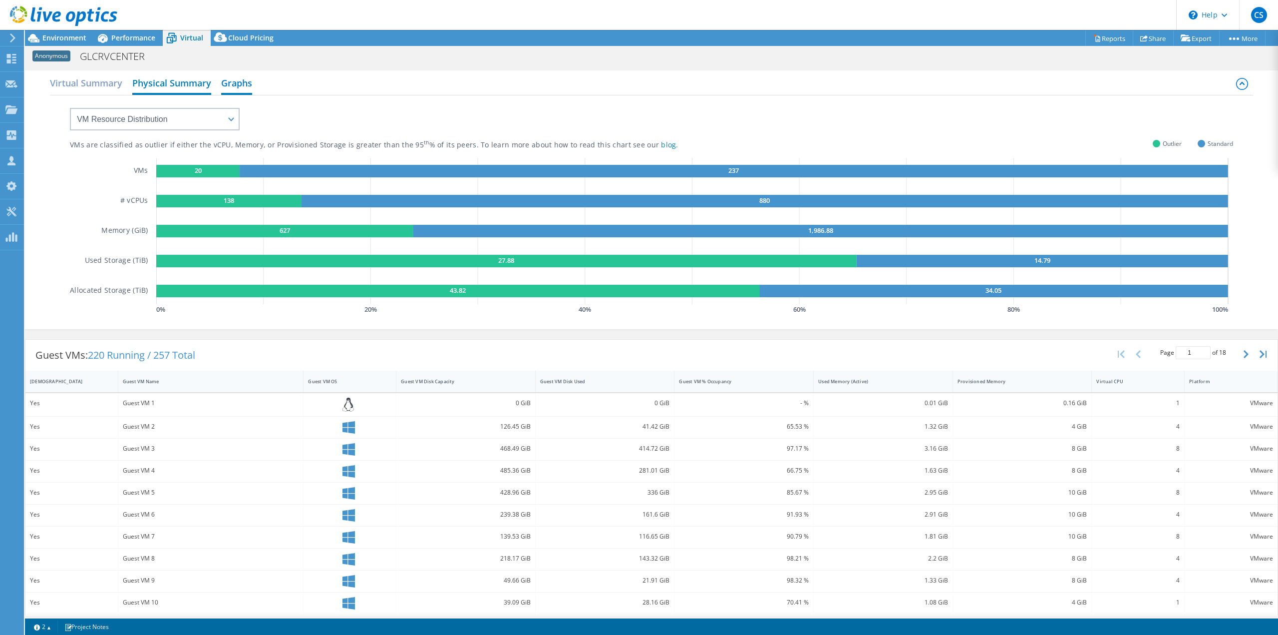
click at [193, 84] on h2 "Physical Summary" at bounding box center [171, 84] width 79 height 22
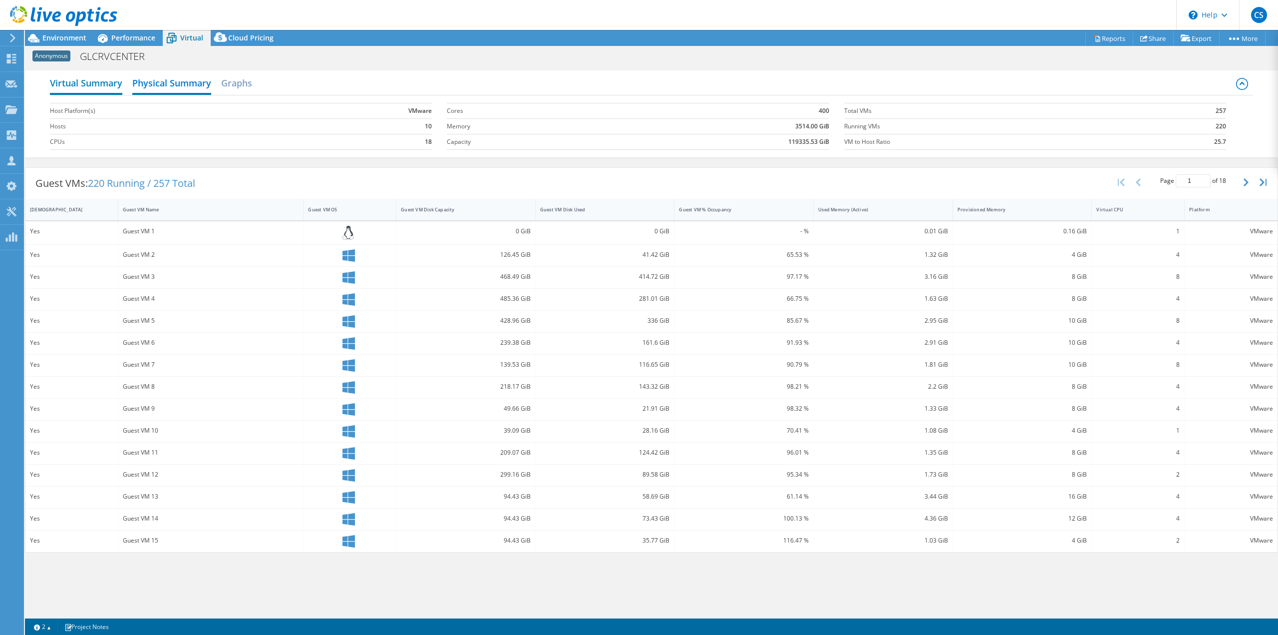
click at [105, 83] on h2 "Virtual Summary" at bounding box center [86, 84] width 72 height 22
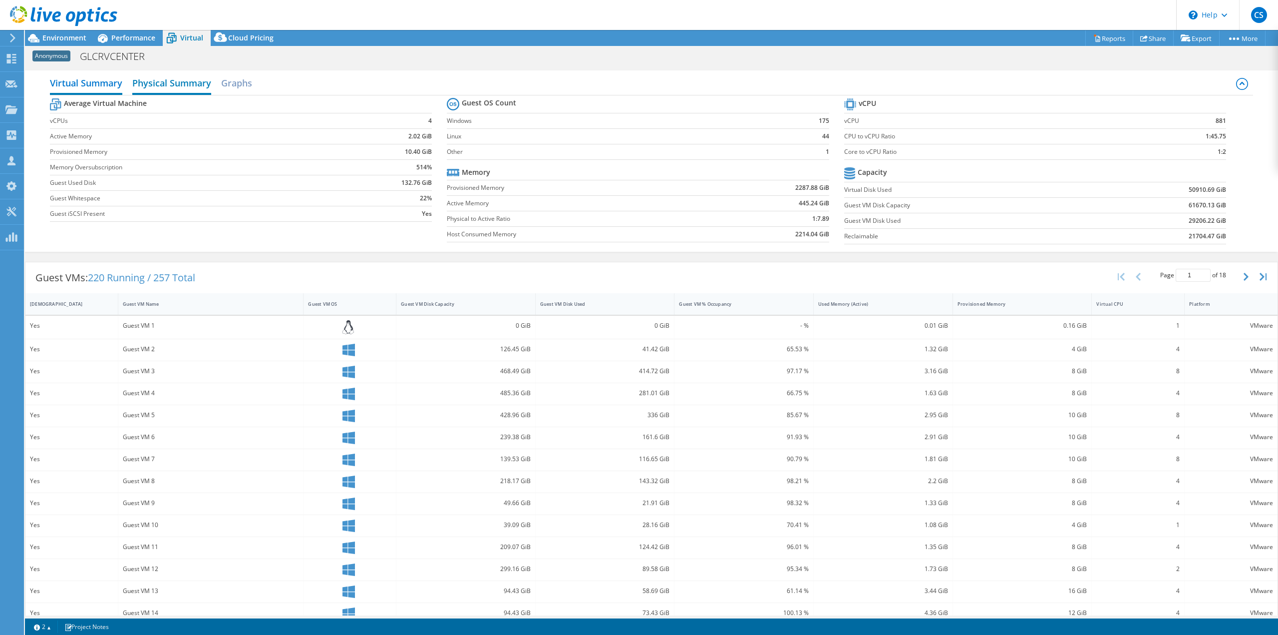
click at [156, 82] on h2 "Physical Summary" at bounding box center [171, 84] width 79 height 22
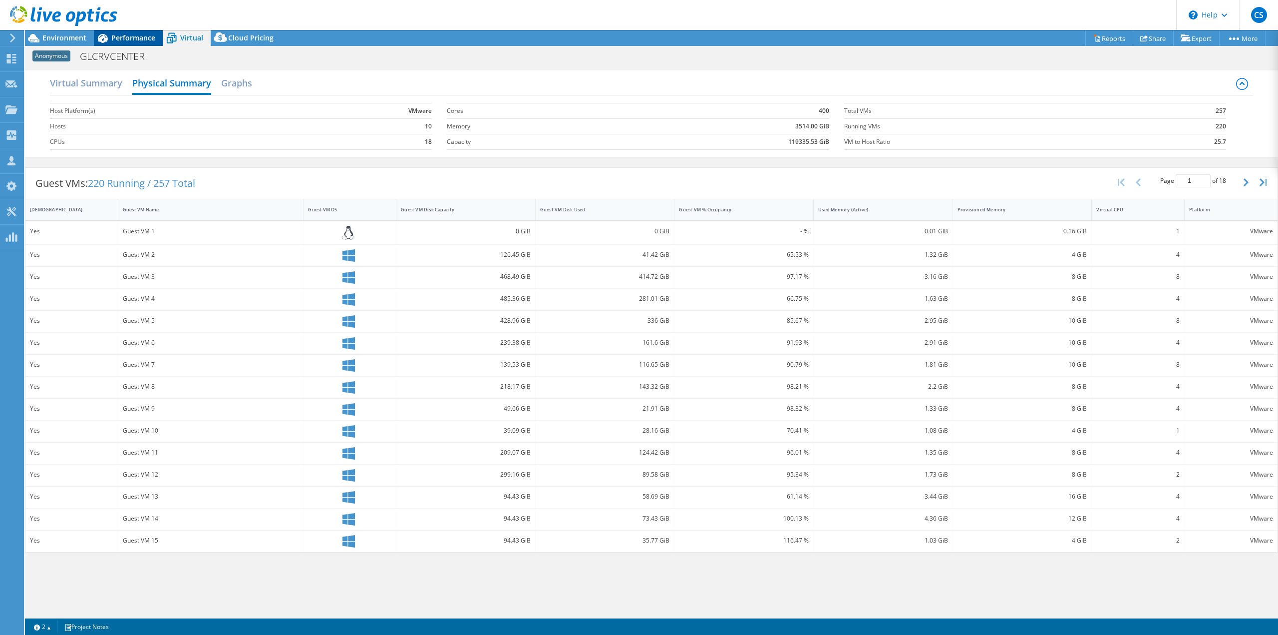
click at [115, 45] on div "Performance" at bounding box center [128, 38] width 69 height 16
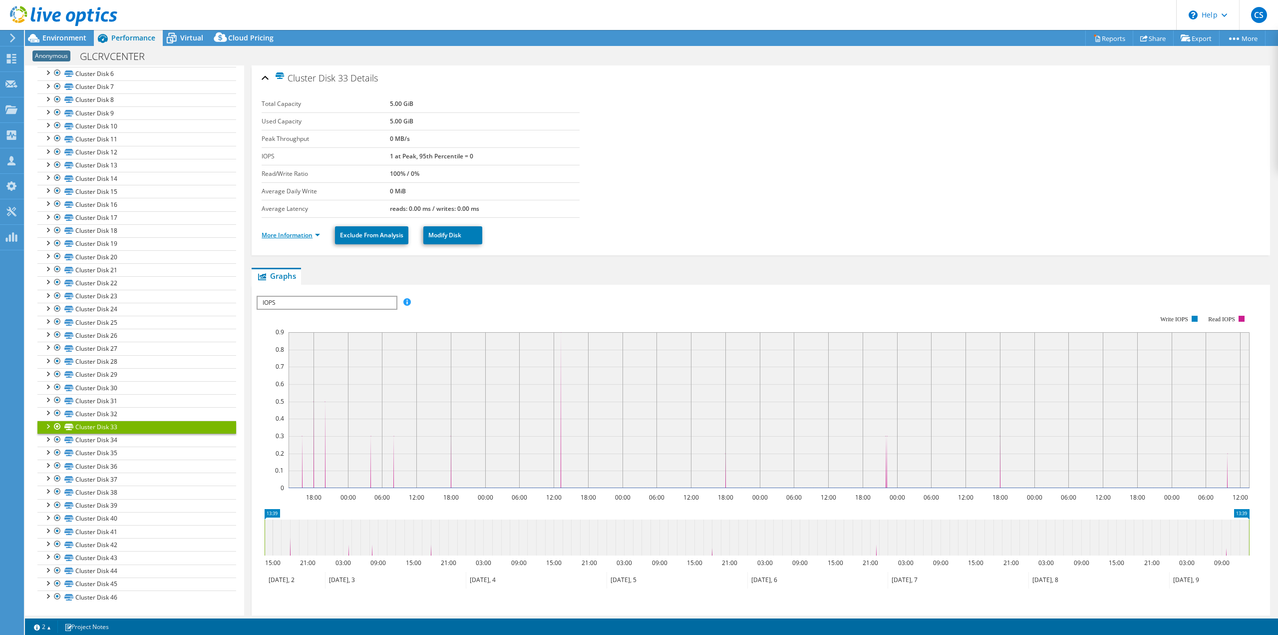
click at [286, 234] on link "More Information" at bounding box center [291, 235] width 58 height 8
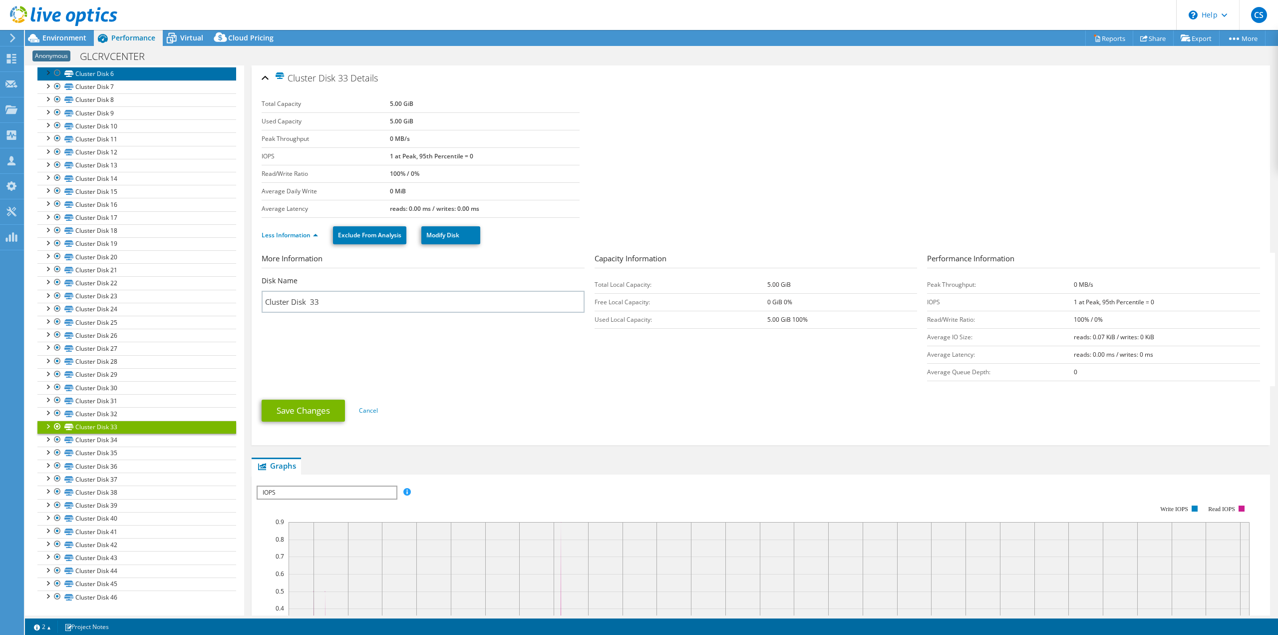
click at [109, 73] on link "Cluster Disk 6" at bounding box center [136, 73] width 199 height 13
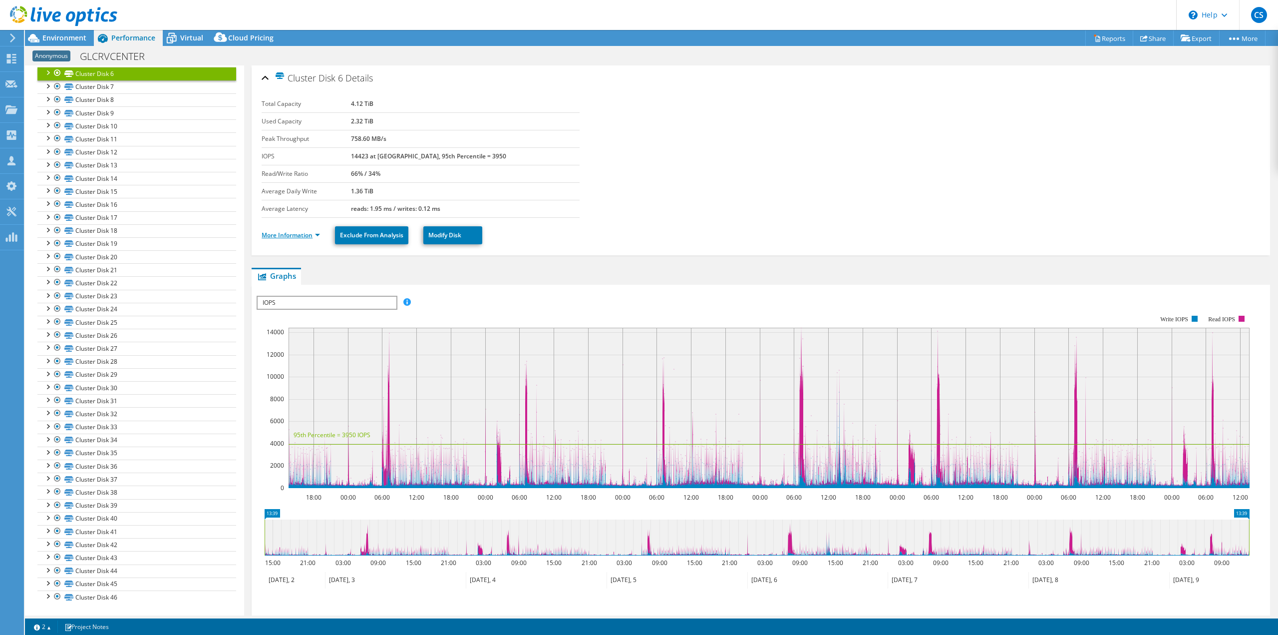
click at [301, 234] on link "More Information" at bounding box center [291, 235] width 58 height 8
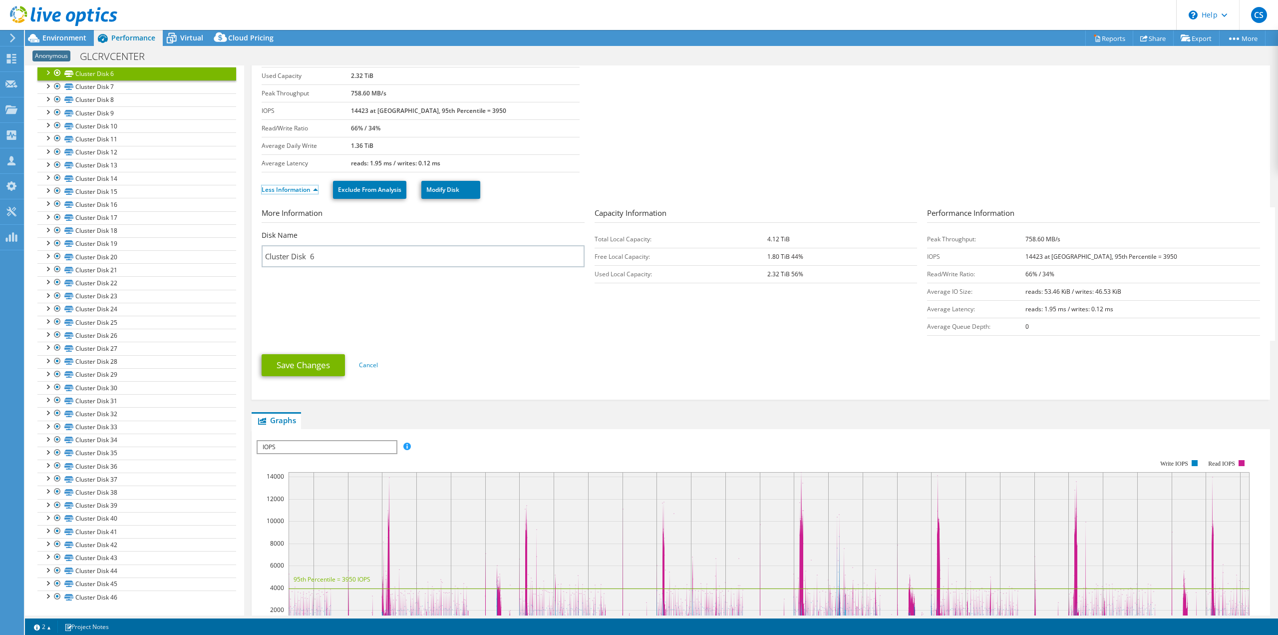
scroll to position [50, 0]
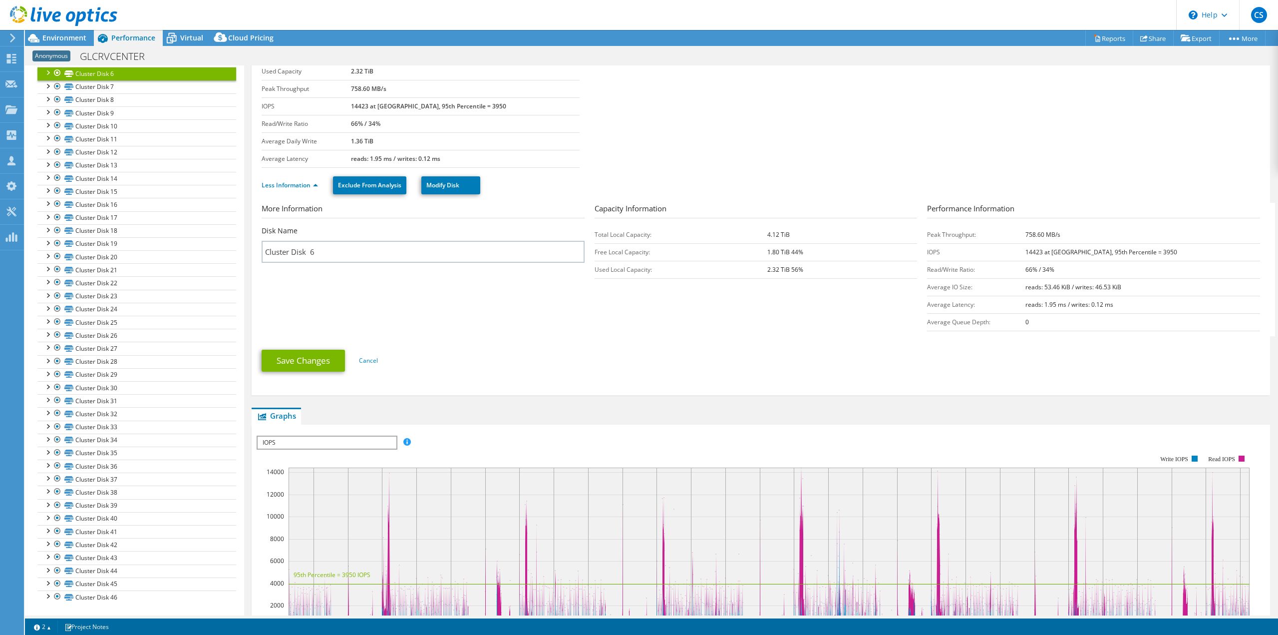
click at [295, 440] on span "IOPS" at bounding box center [327, 442] width 138 height 12
click at [303, 449] on li "All" at bounding box center [327, 514] width 138 height 12
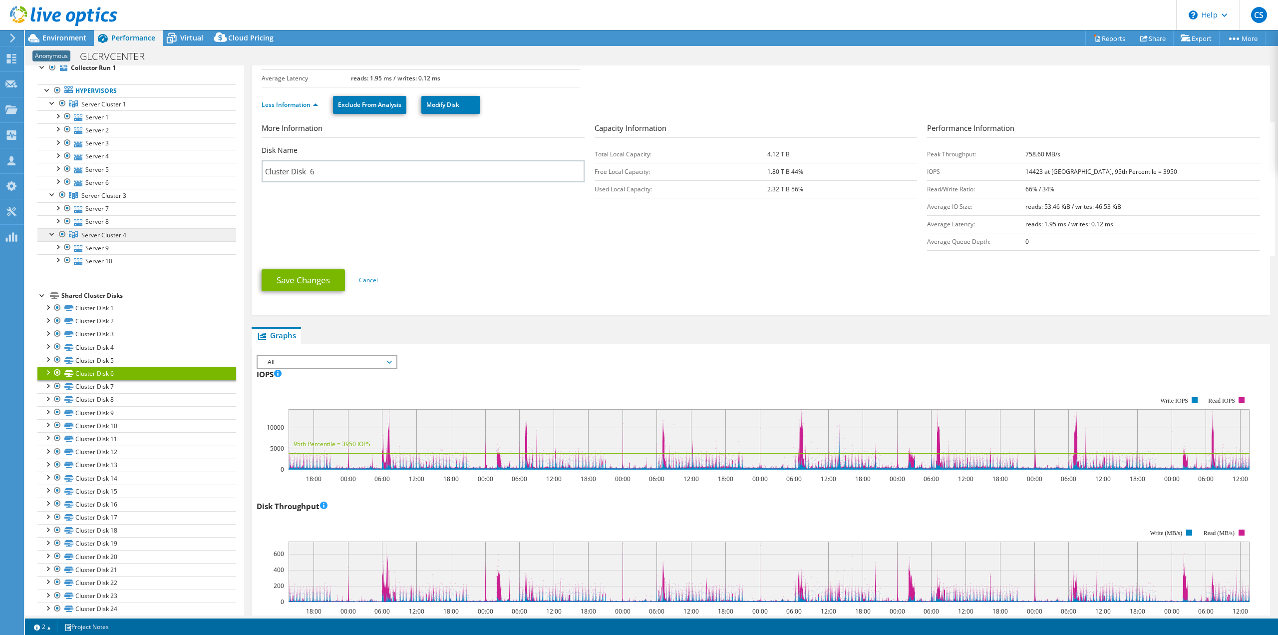
scroll to position [0, 0]
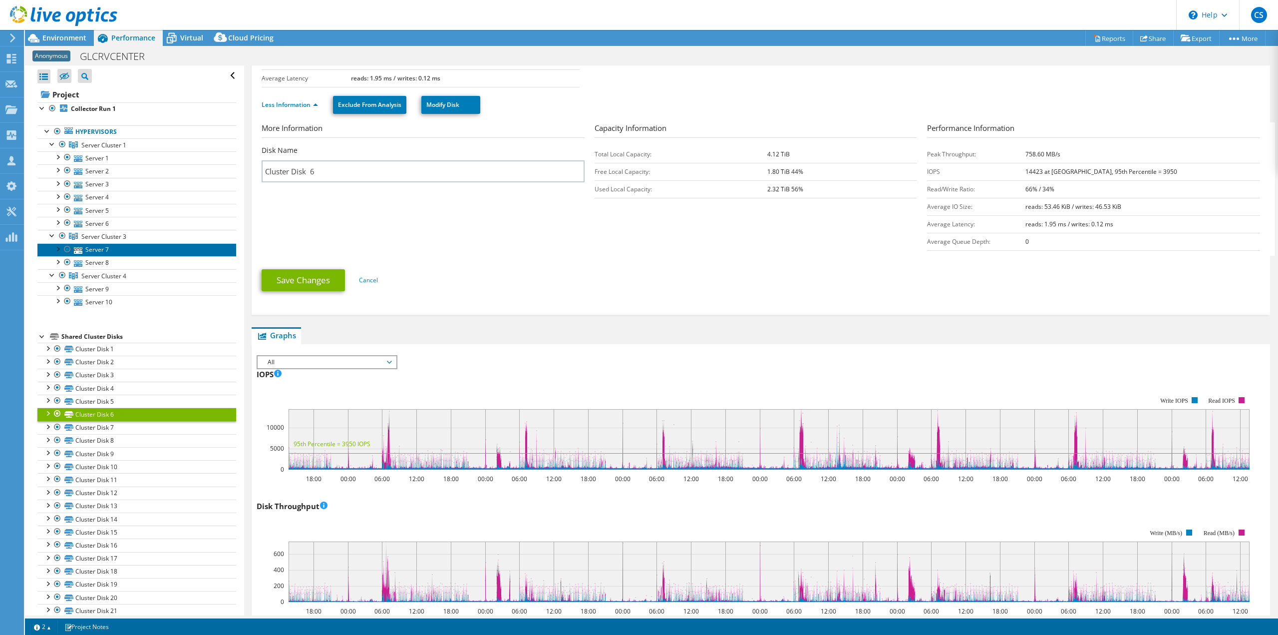
click at [97, 250] on link "Server 7" at bounding box center [136, 249] width 199 height 13
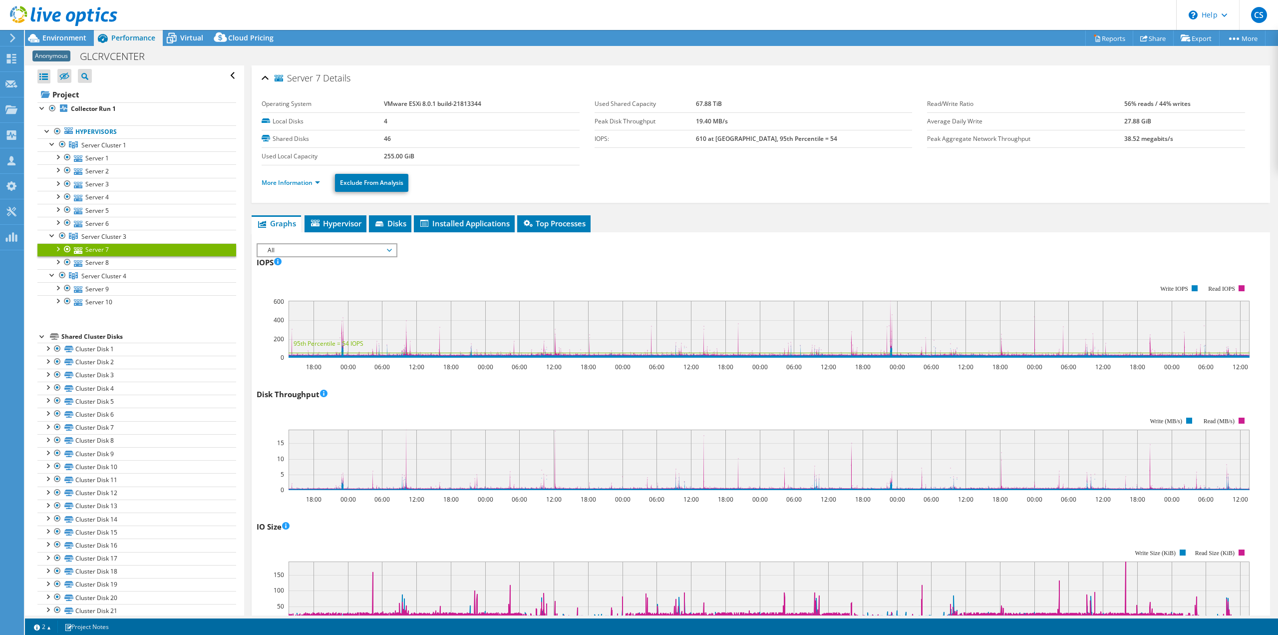
select select "USD"
click at [301, 189] on ul "More Information Exclude From Analysis" at bounding box center [761, 181] width 998 height 20
click at [301, 185] on link "More Information" at bounding box center [291, 182] width 58 height 8
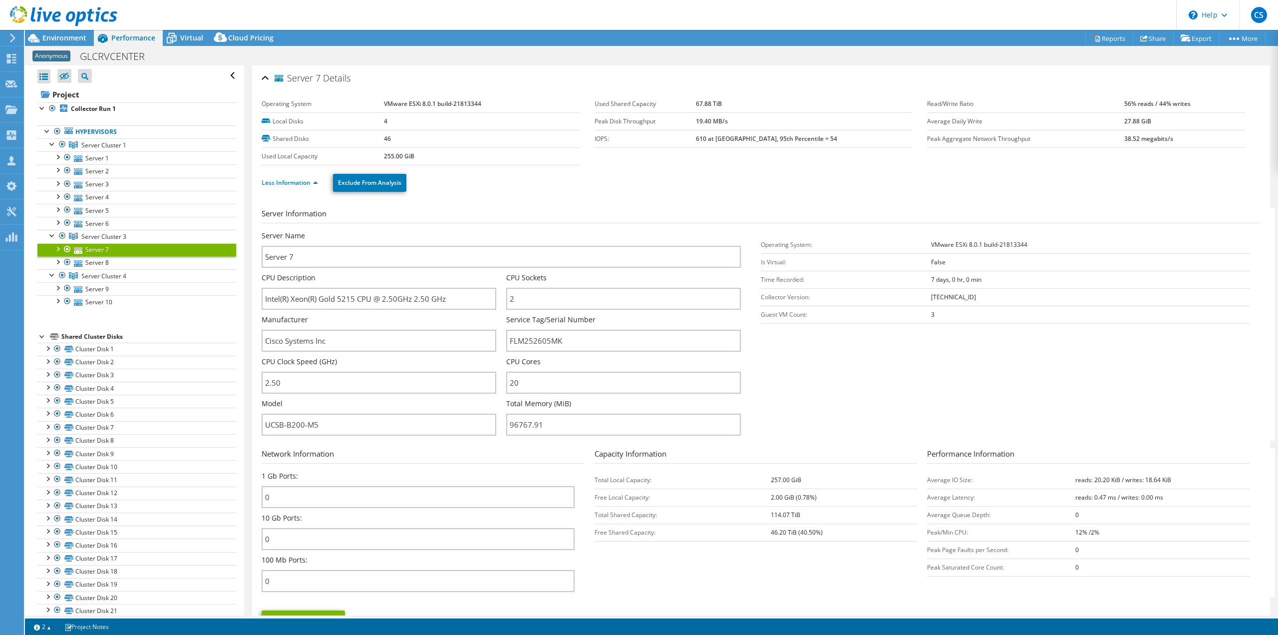
click at [56, 253] on div at bounding box center [57, 248] width 10 height 10
click at [58, 249] on div at bounding box center [57, 248] width 10 height 10
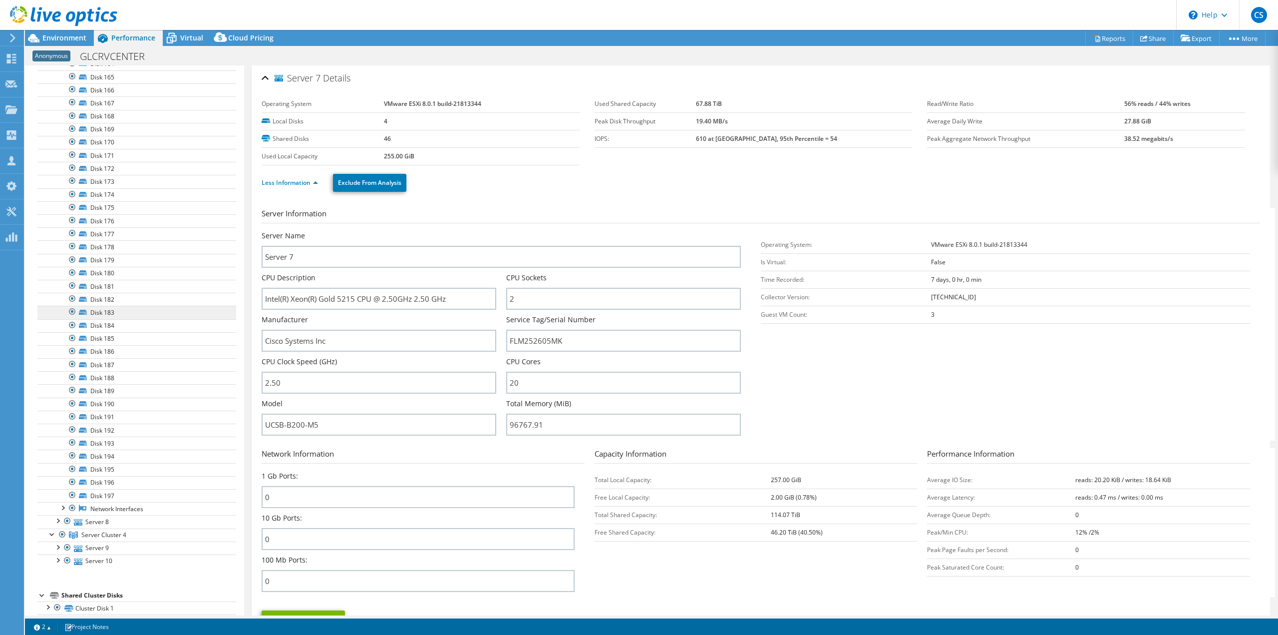
scroll to position [549, 0]
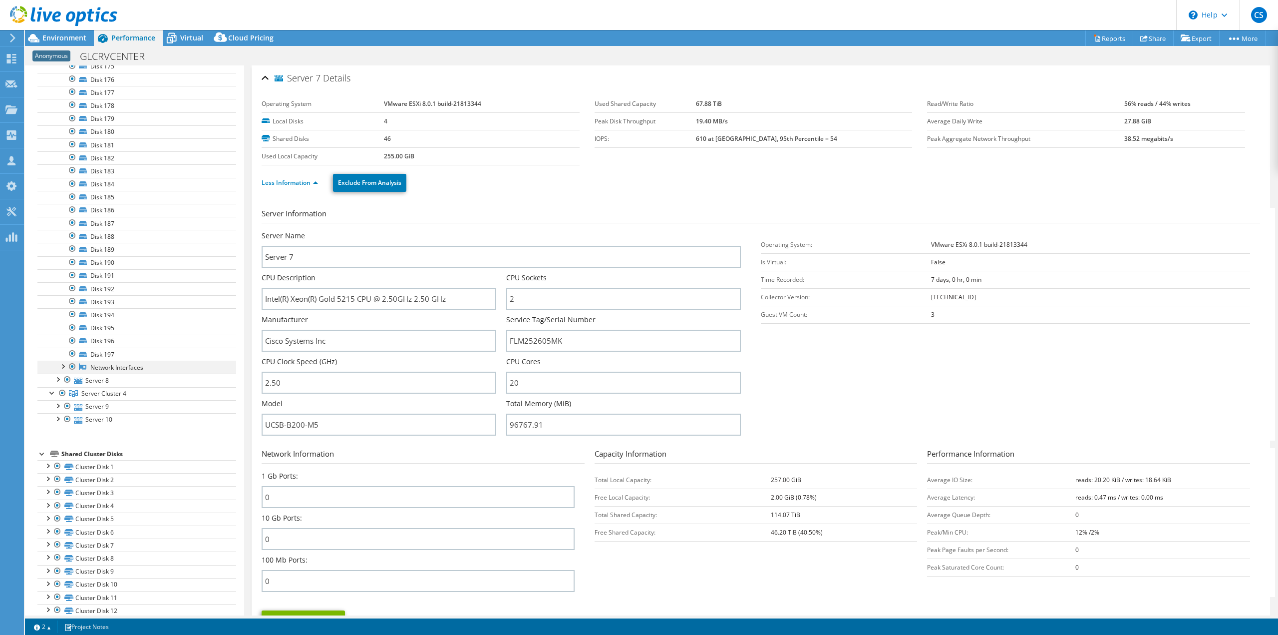
click at [69, 365] on div at bounding box center [72, 366] width 10 height 12
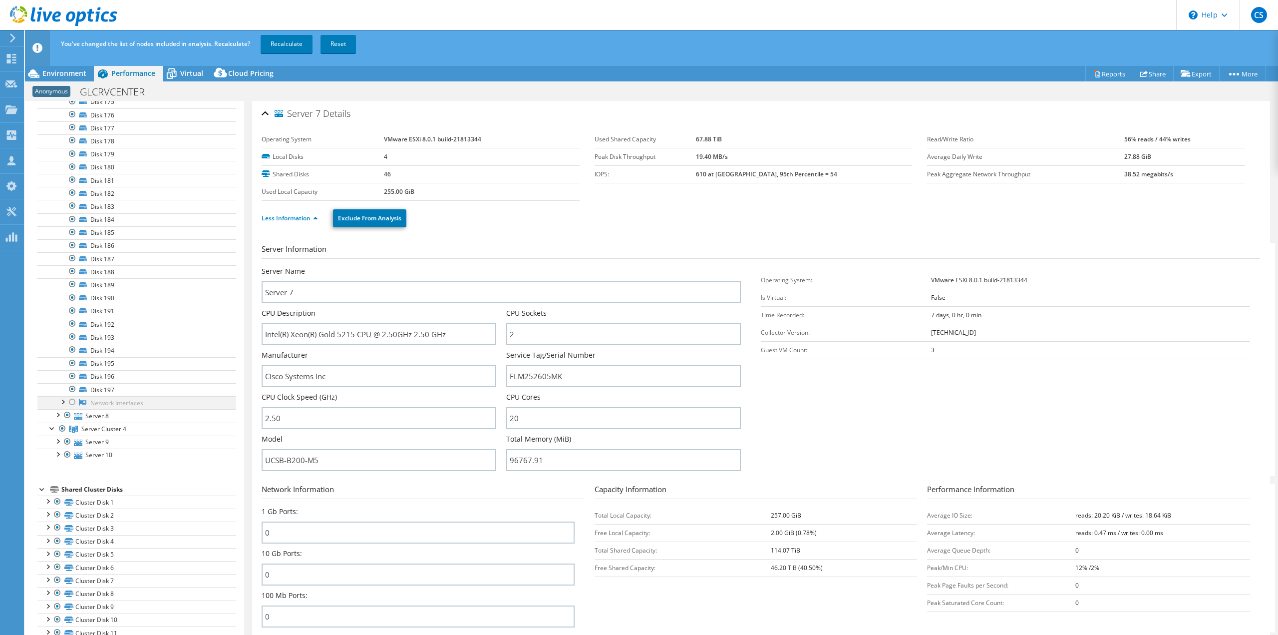
click at [72, 406] on div at bounding box center [72, 402] width 10 height 12
click at [60, 435] on div at bounding box center [57, 440] width 10 height 10
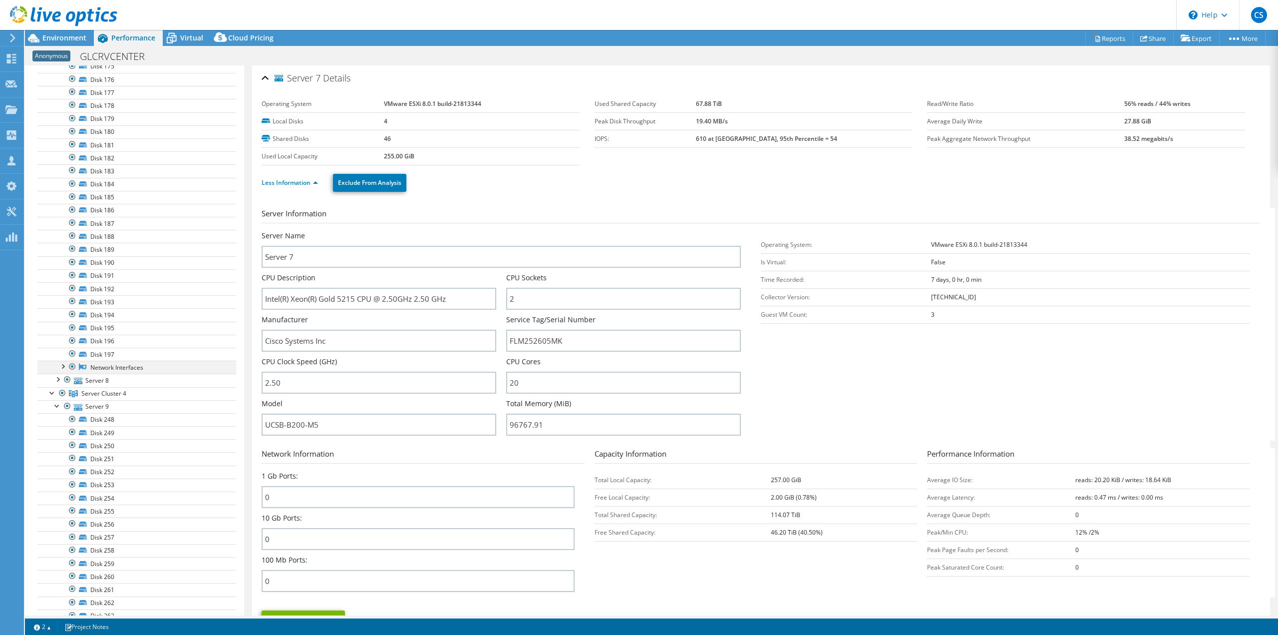
click at [63, 365] on div at bounding box center [62, 365] width 10 height 10
click at [97, 446] on link "NIC 66" at bounding box center [136, 445] width 199 height 13
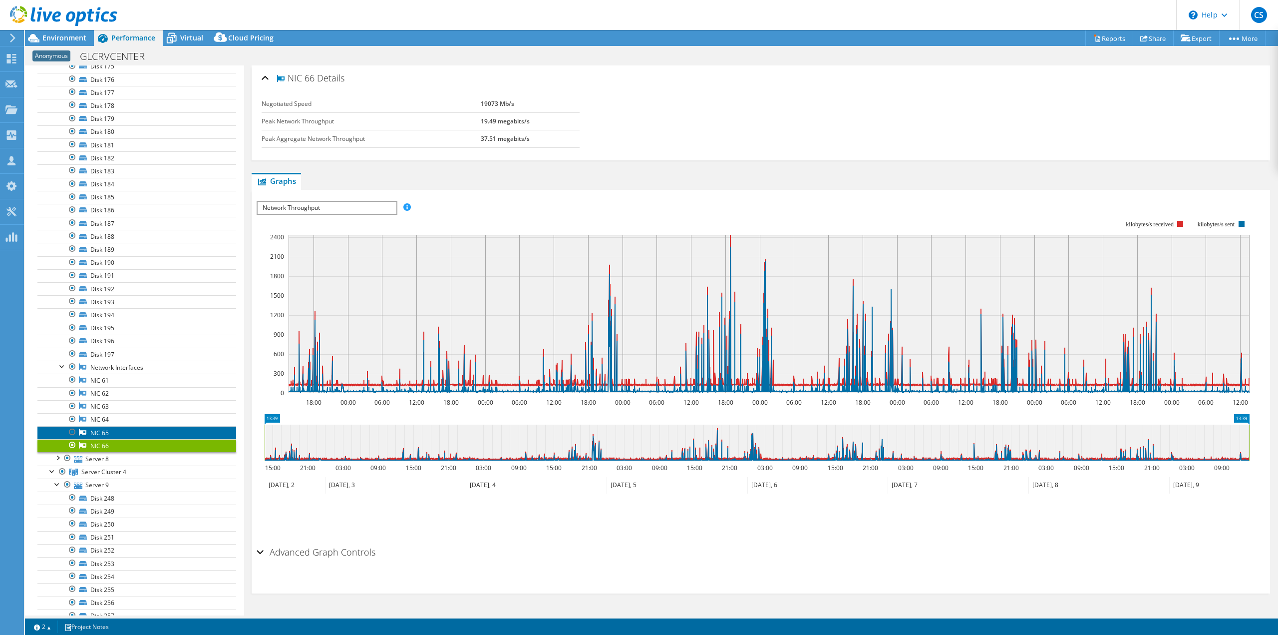
click at [104, 432] on link "NIC 65" at bounding box center [136, 432] width 199 height 13
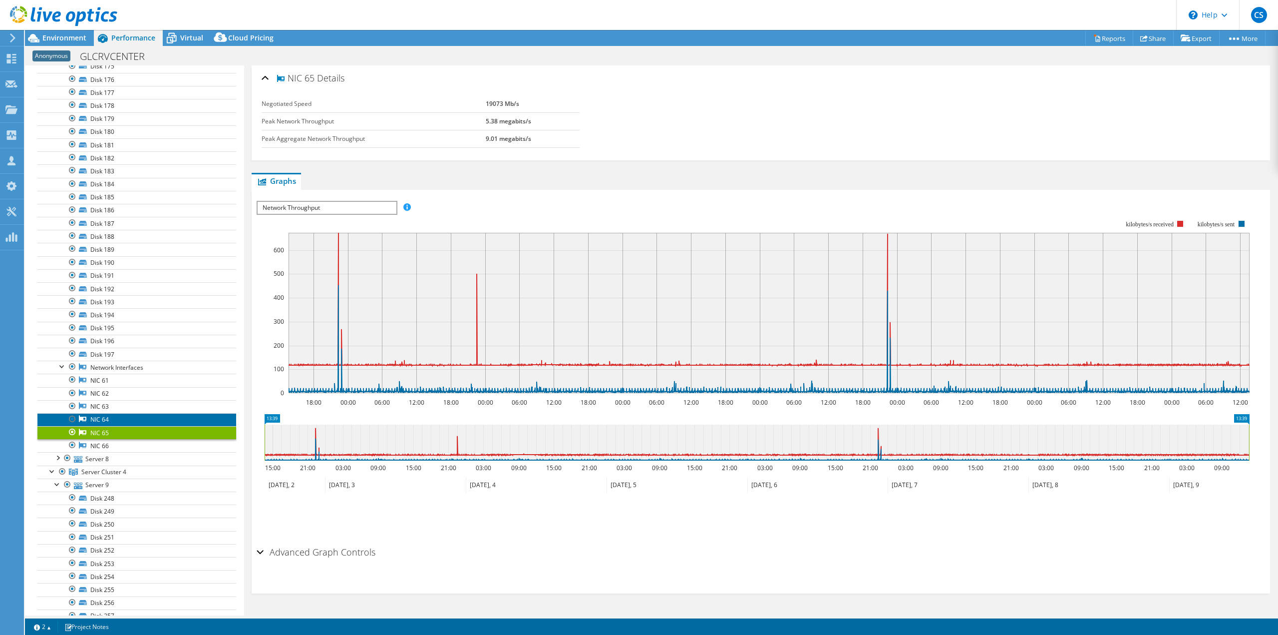
click at [106, 421] on link "NIC 64" at bounding box center [136, 419] width 199 height 13
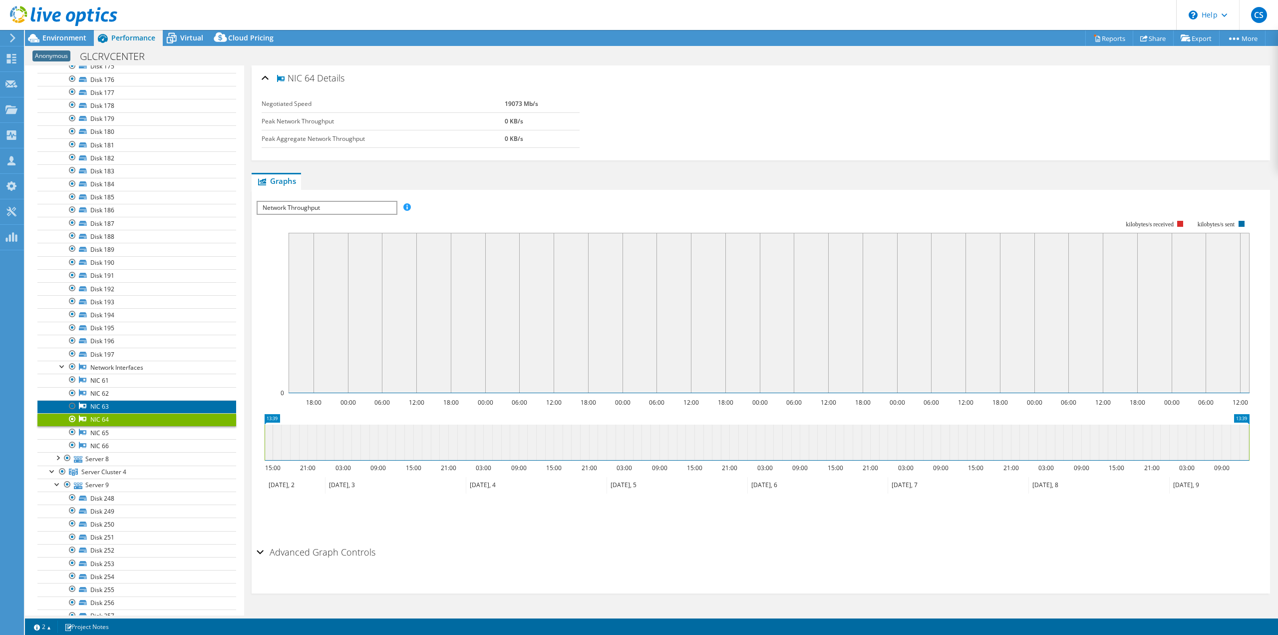
click at [107, 410] on link "NIC 63" at bounding box center [136, 406] width 199 height 13
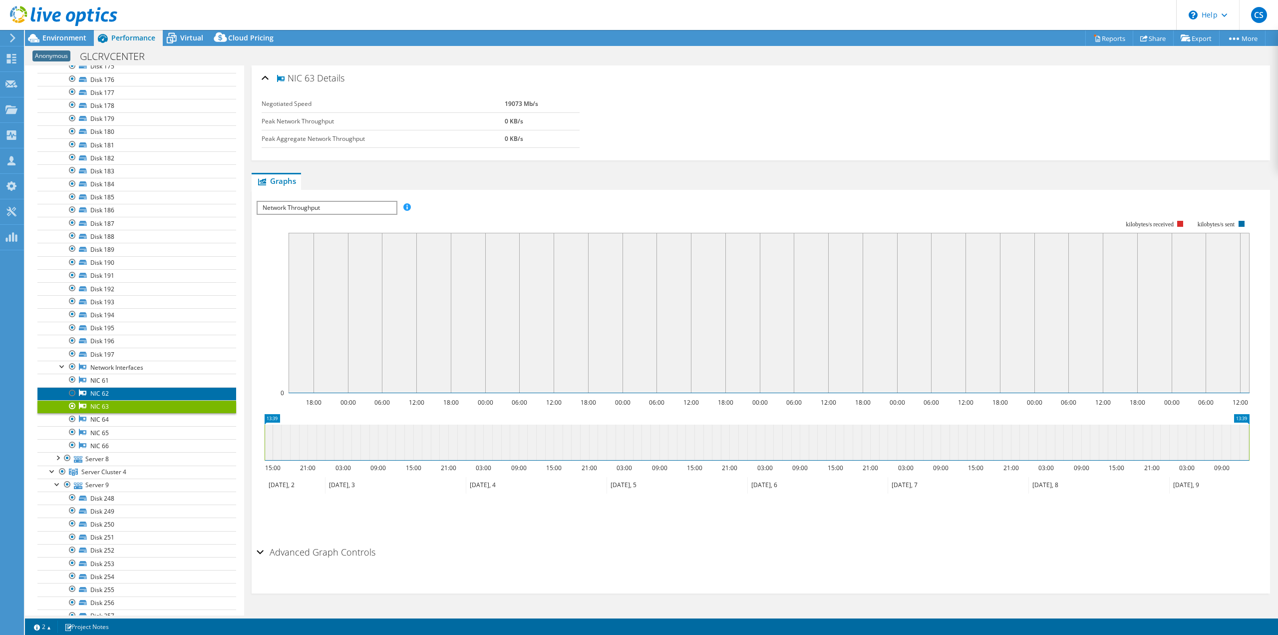
click at [109, 394] on link "NIC 62" at bounding box center [136, 393] width 199 height 13
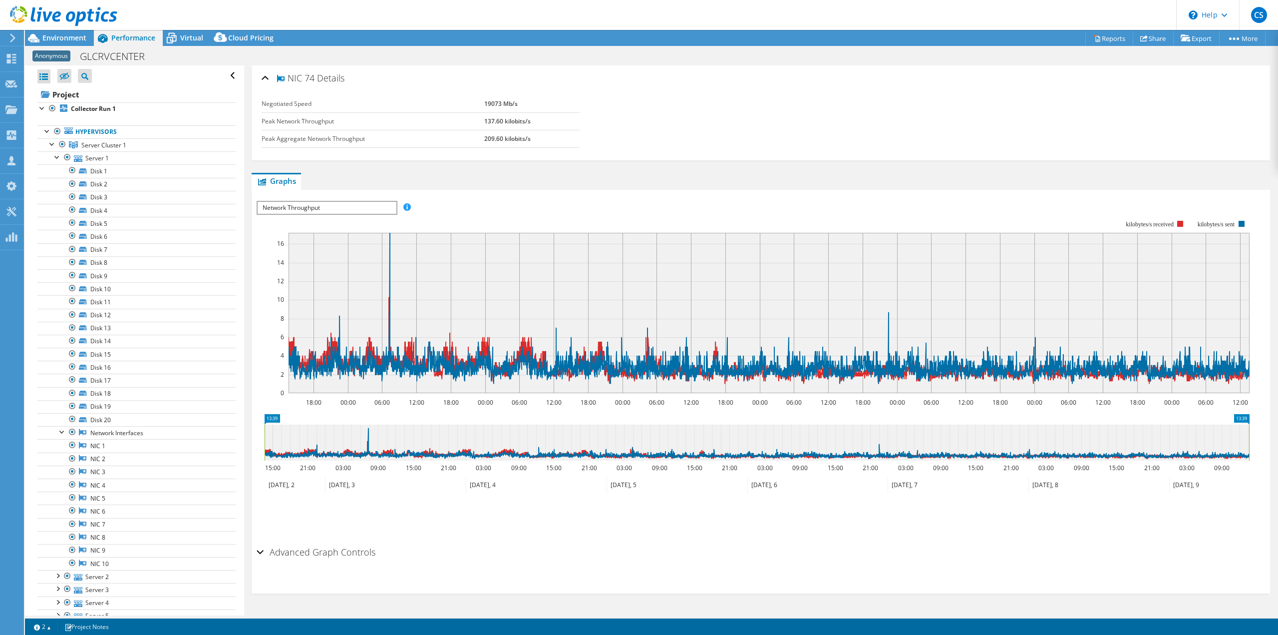
select select "USD"
click at [91, 444] on link "NIC 1" at bounding box center [136, 445] width 199 height 13
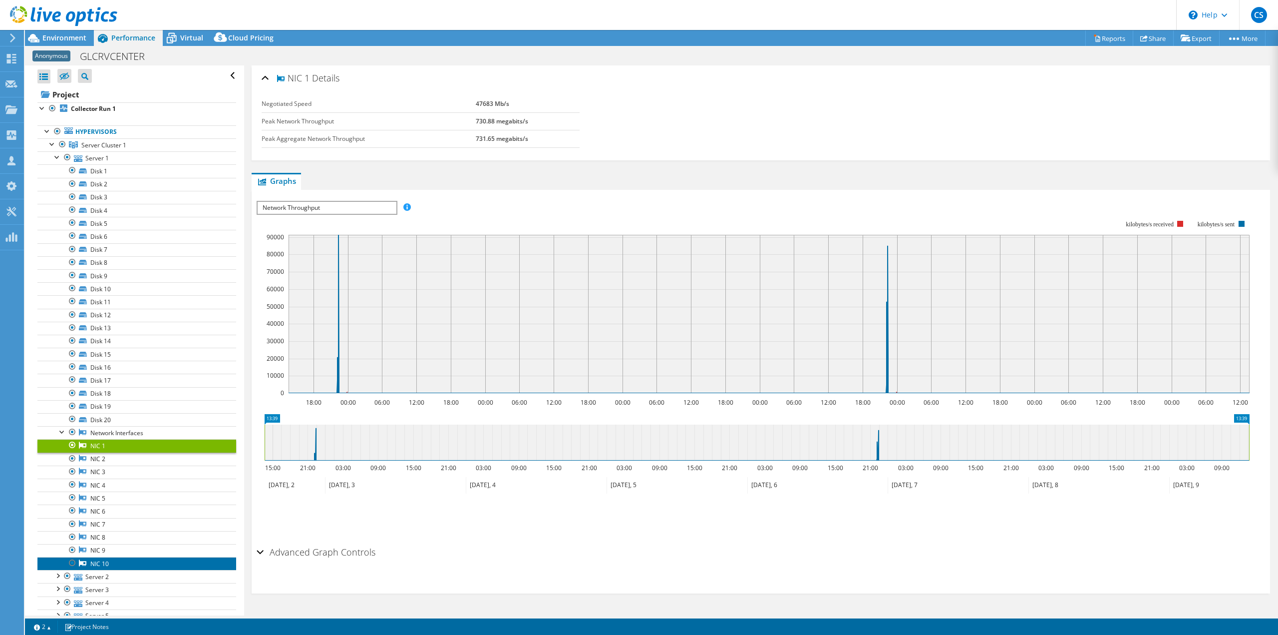
click at [102, 558] on link "NIC 10" at bounding box center [136, 563] width 199 height 13
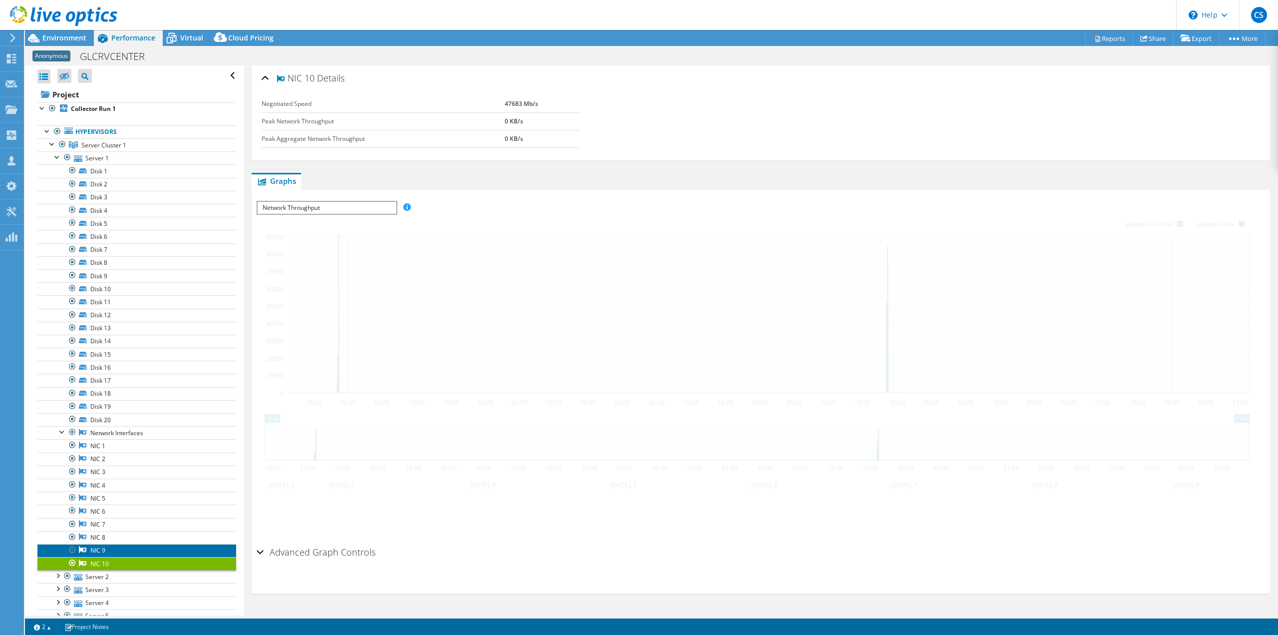
click at [102, 551] on link "NIC 9" at bounding box center [136, 550] width 199 height 13
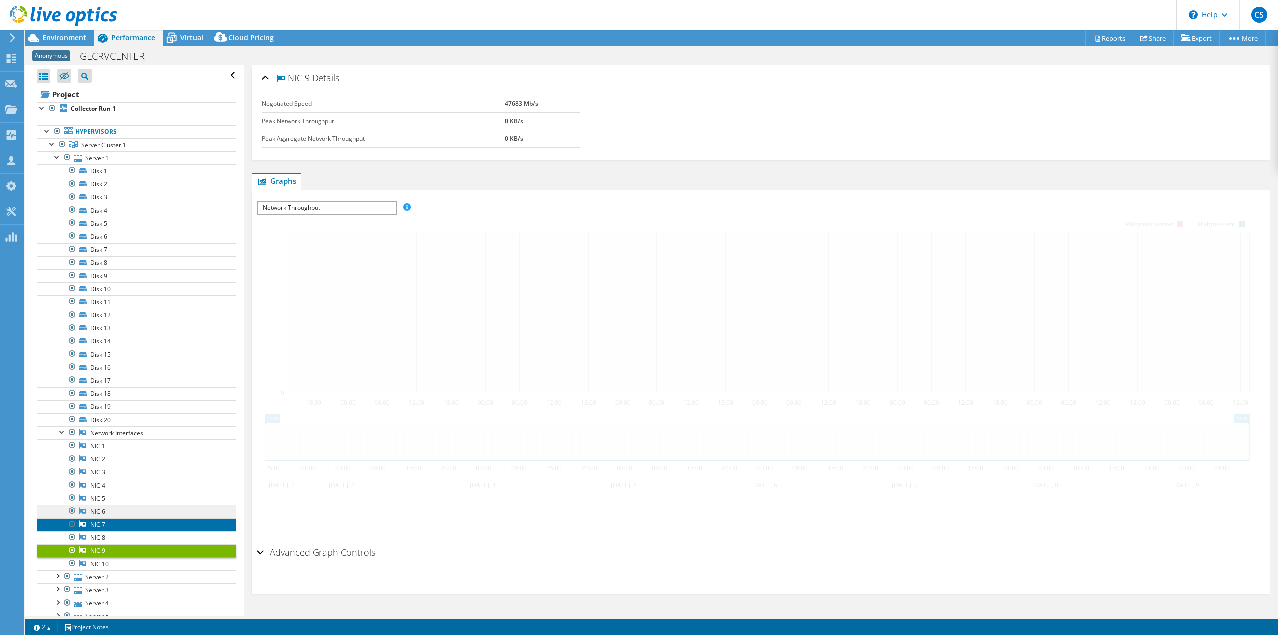
click at [99, 528] on link "NIC 7" at bounding box center [136, 524] width 199 height 13
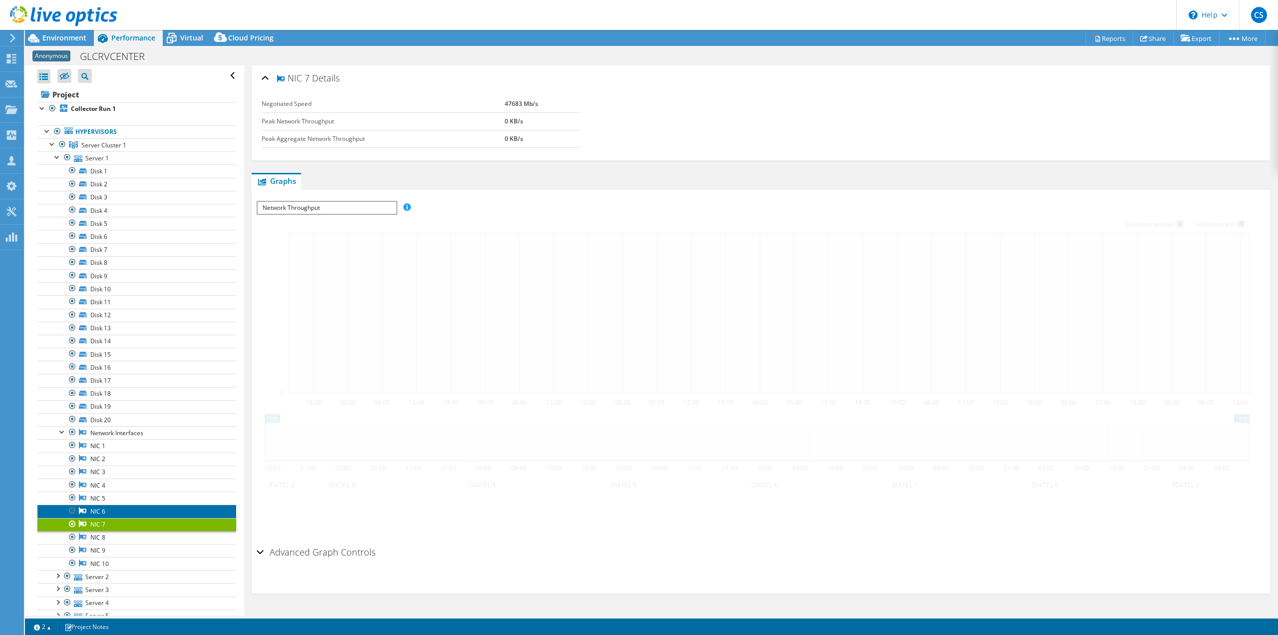
click at [97, 507] on link "NIC 6" at bounding box center [136, 510] width 199 height 13
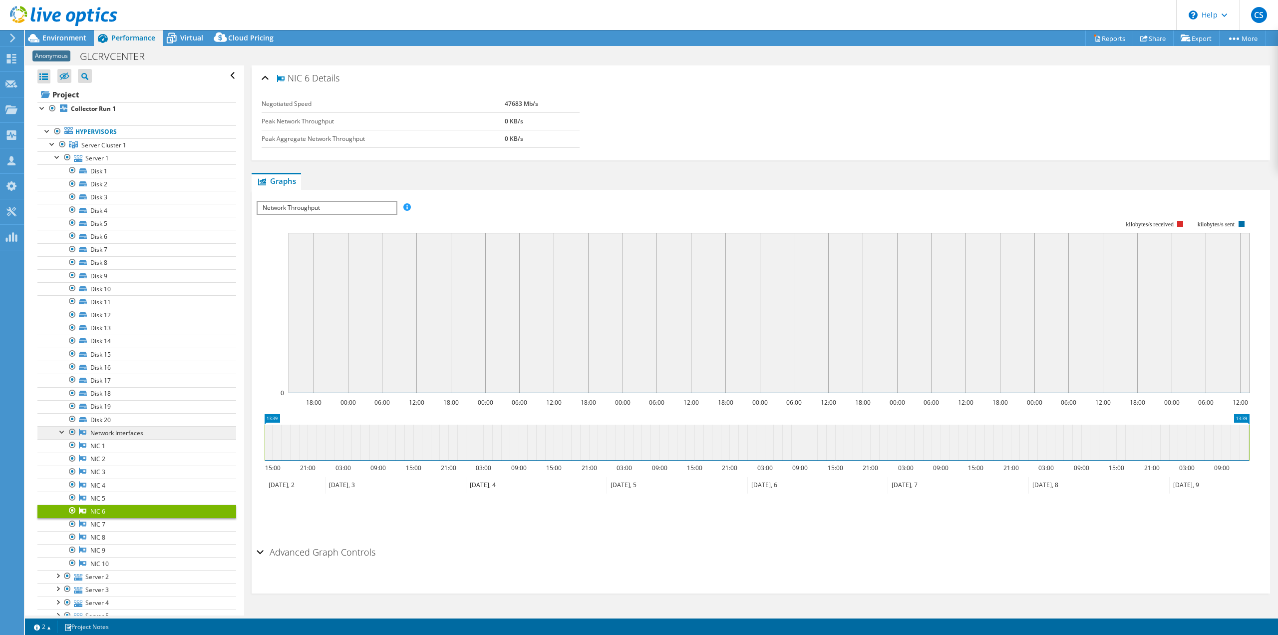
click at [110, 436] on link "Network Interfaces" at bounding box center [136, 432] width 199 height 13
click at [93, 487] on link "NIC 4" at bounding box center [136, 484] width 199 height 13
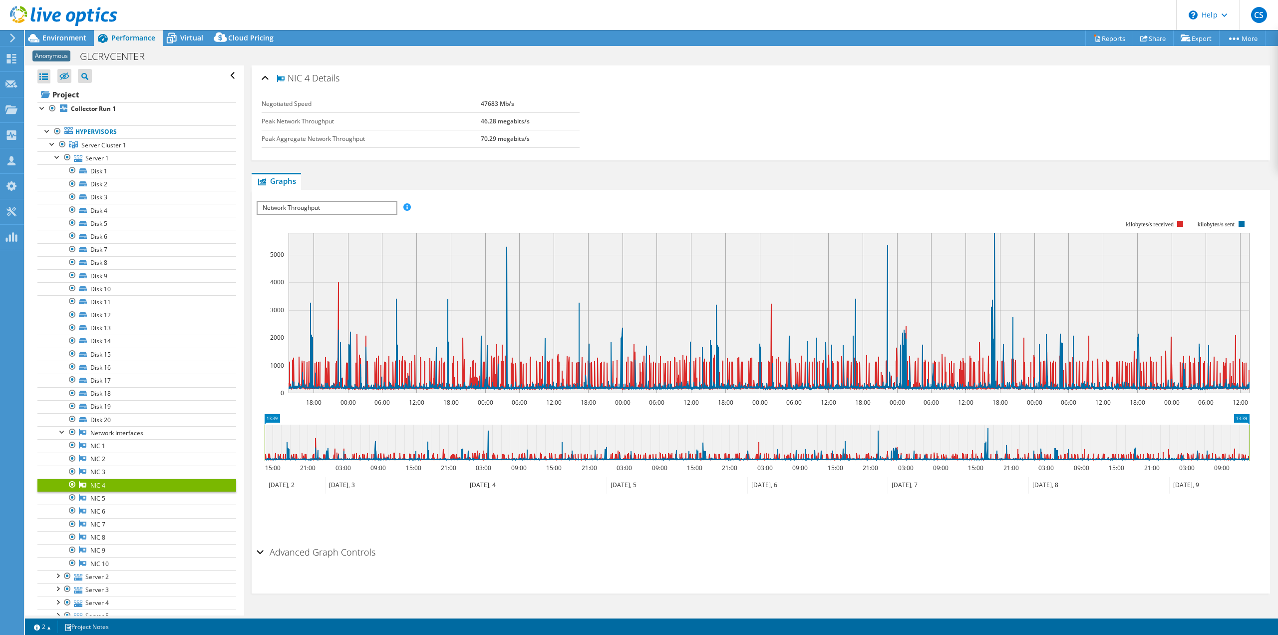
click at [347, 207] on span "Network Throughput" at bounding box center [327, 208] width 138 height 12
click at [467, 205] on div "IOPS Disk Throughput IO Size Latency Queue Depth CPU Percentage Memory Page Fau…" at bounding box center [761, 207] width 1008 height 13
click at [56, 161] on div at bounding box center [57, 156] width 10 height 10
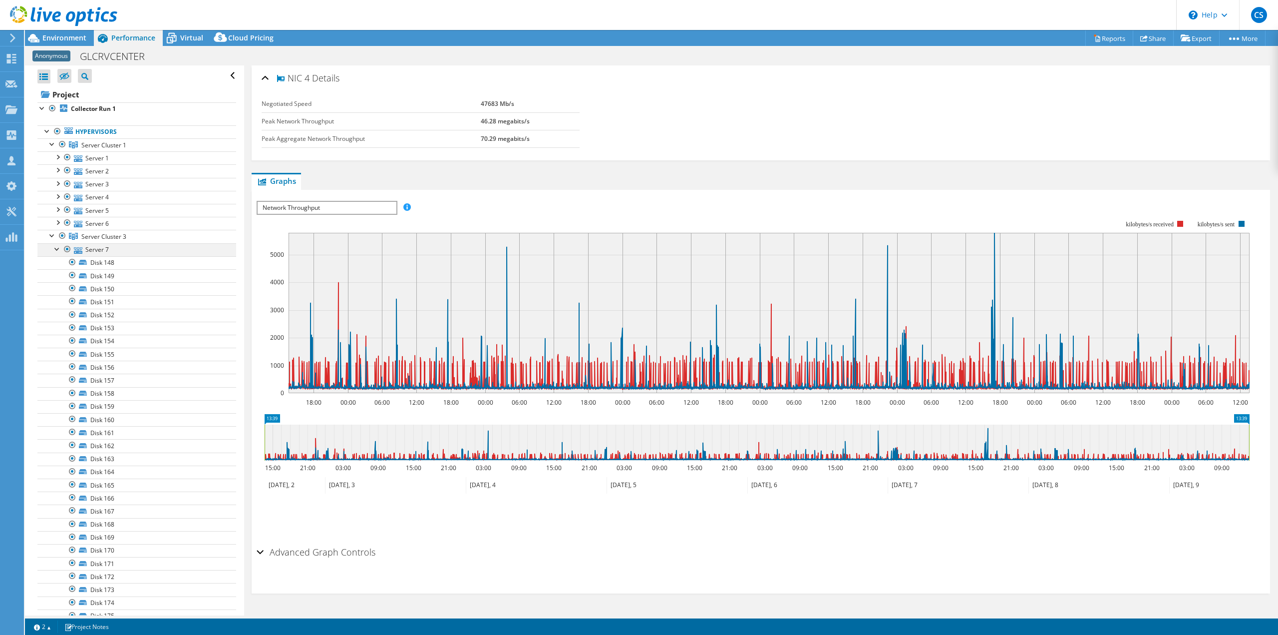
click at [56, 250] on div at bounding box center [57, 248] width 10 height 10
click at [93, 145] on span "Server Cluster 1" at bounding box center [103, 145] width 45 height 8
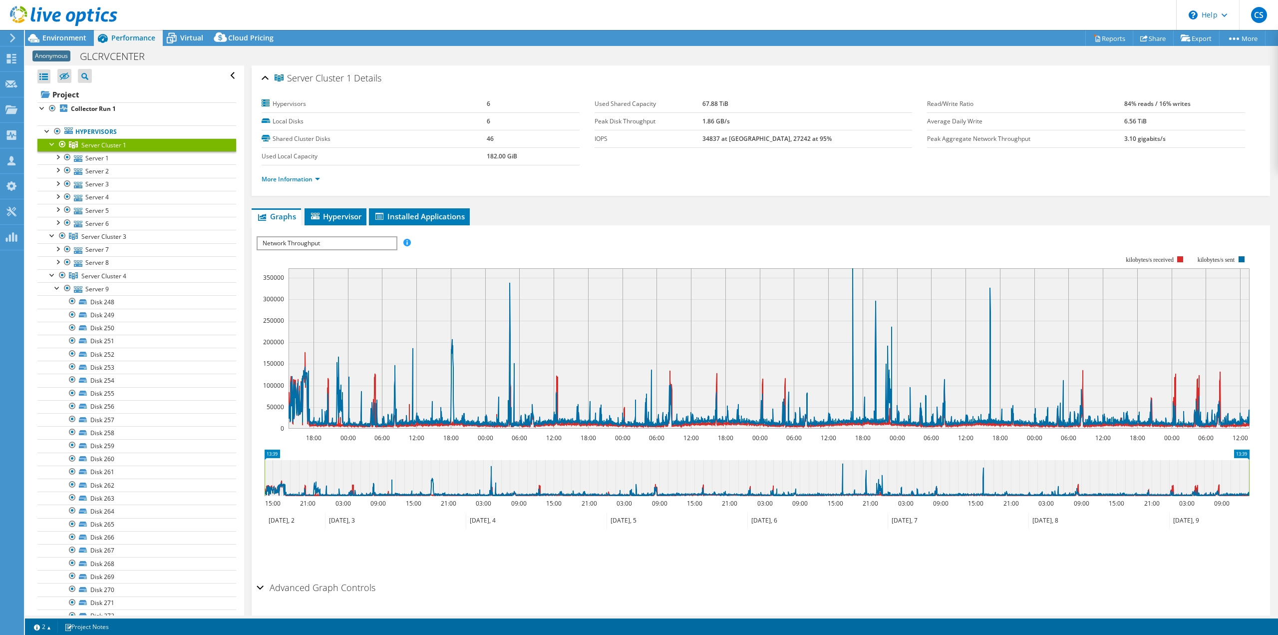
click at [331, 244] on span "Network Throughput" at bounding box center [327, 243] width 138 height 12
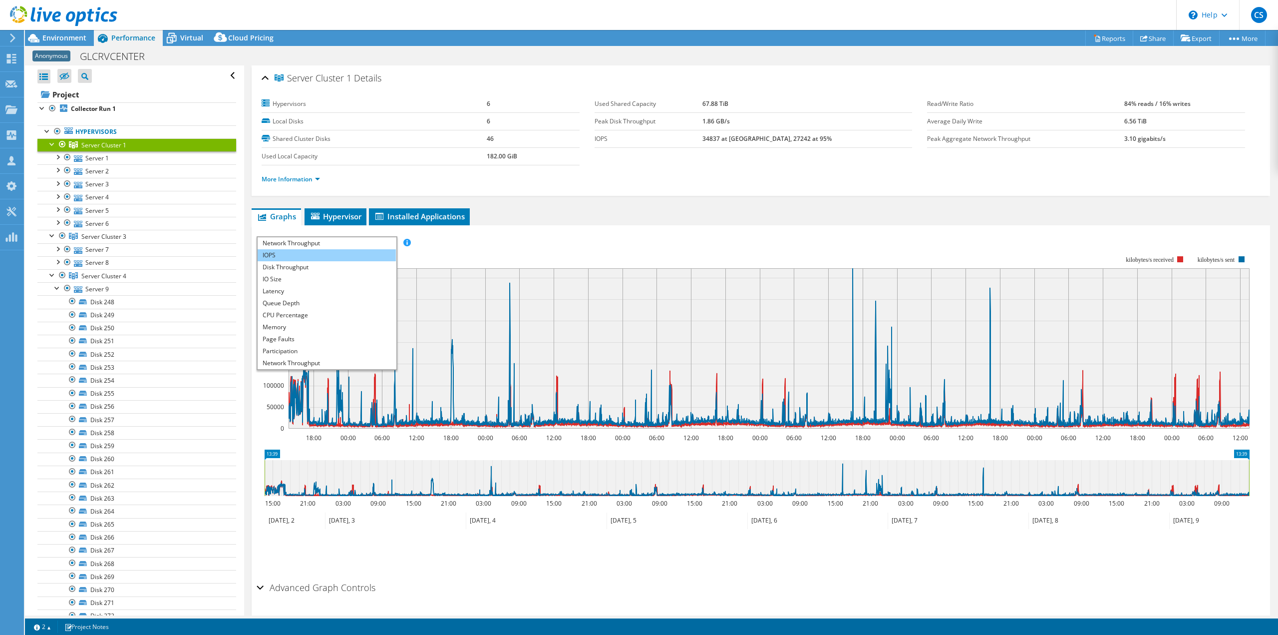
click at [283, 257] on li "IOPS" at bounding box center [327, 255] width 138 height 12
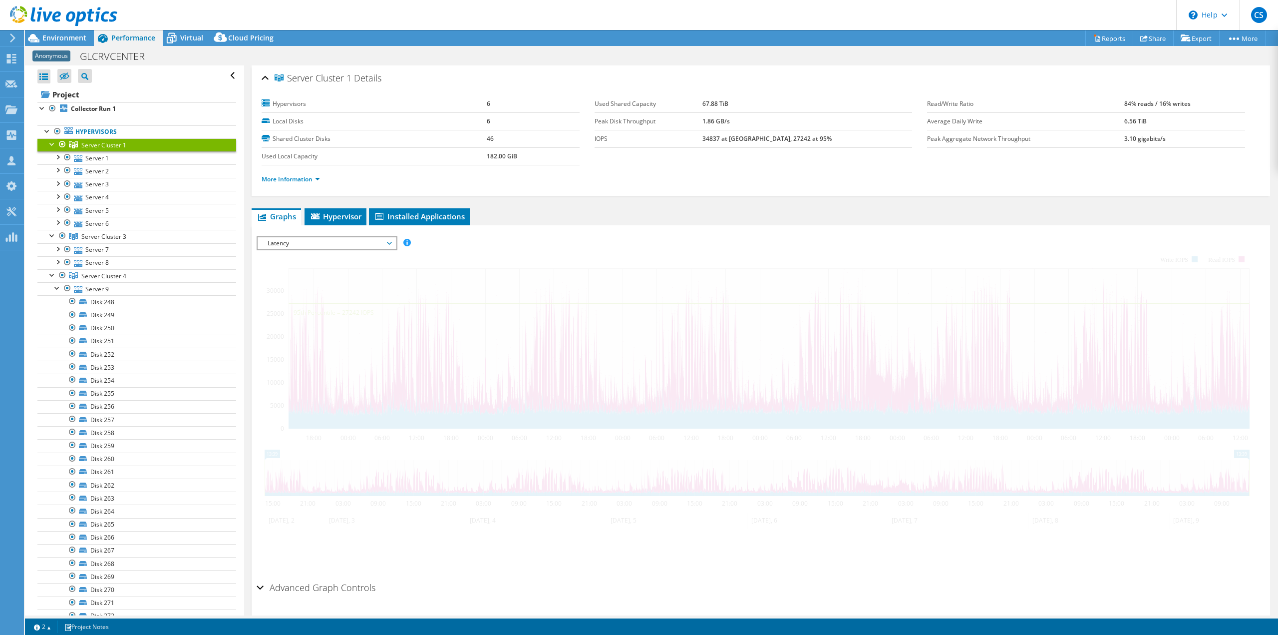
select select "USD"
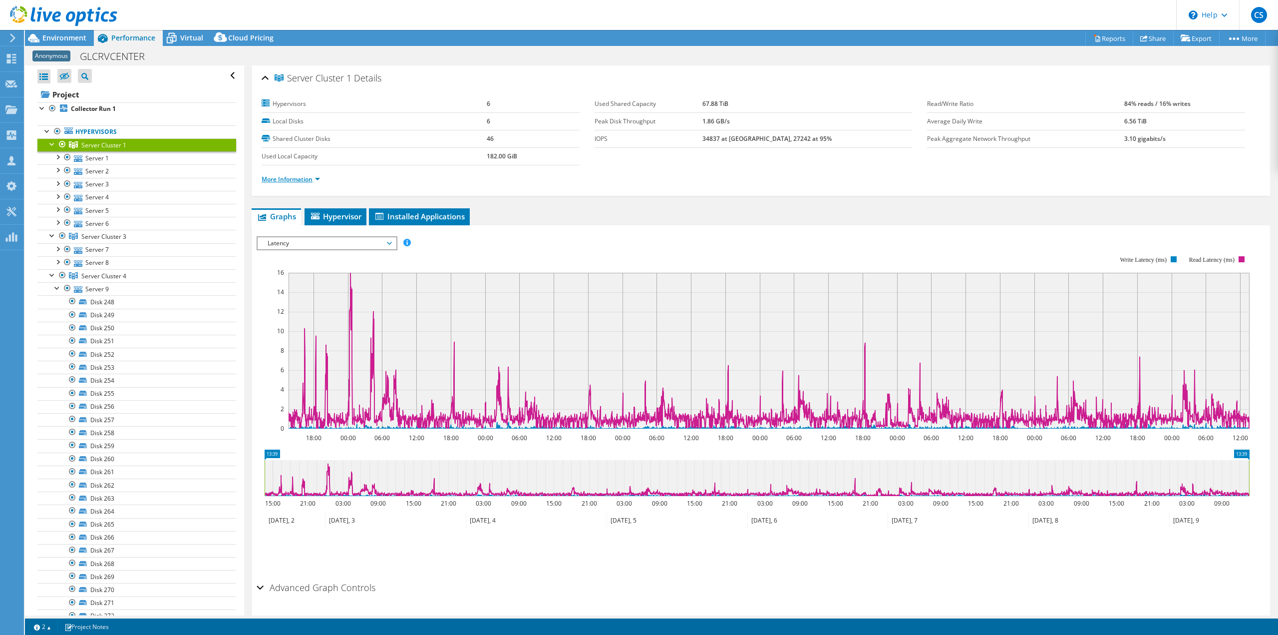
click at [296, 182] on link "More Information" at bounding box center [291, 179] width 58 height 8
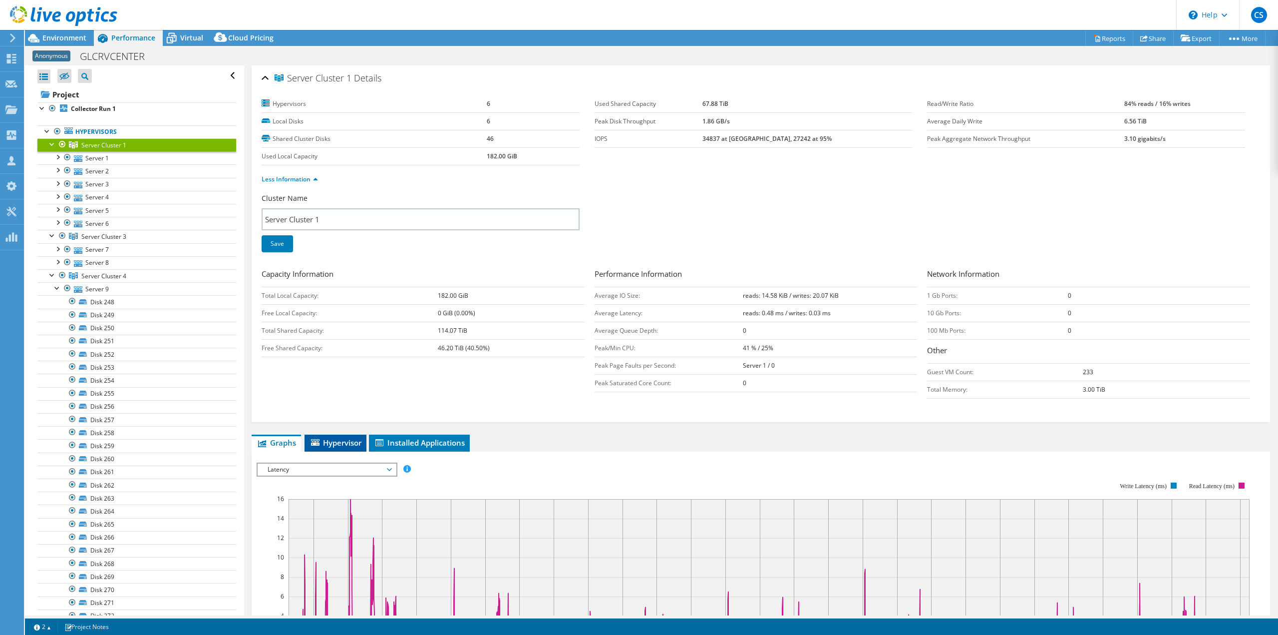
click at [349, 445] on span "Hypervisor" at bounding box center [336, 442] width 52 height 10
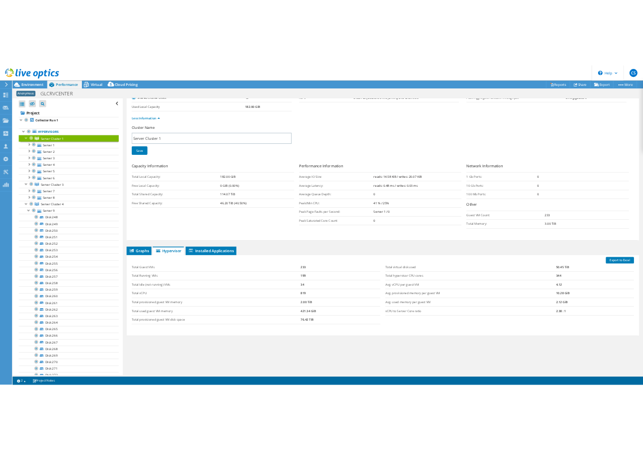
scroll to position [86, 0]
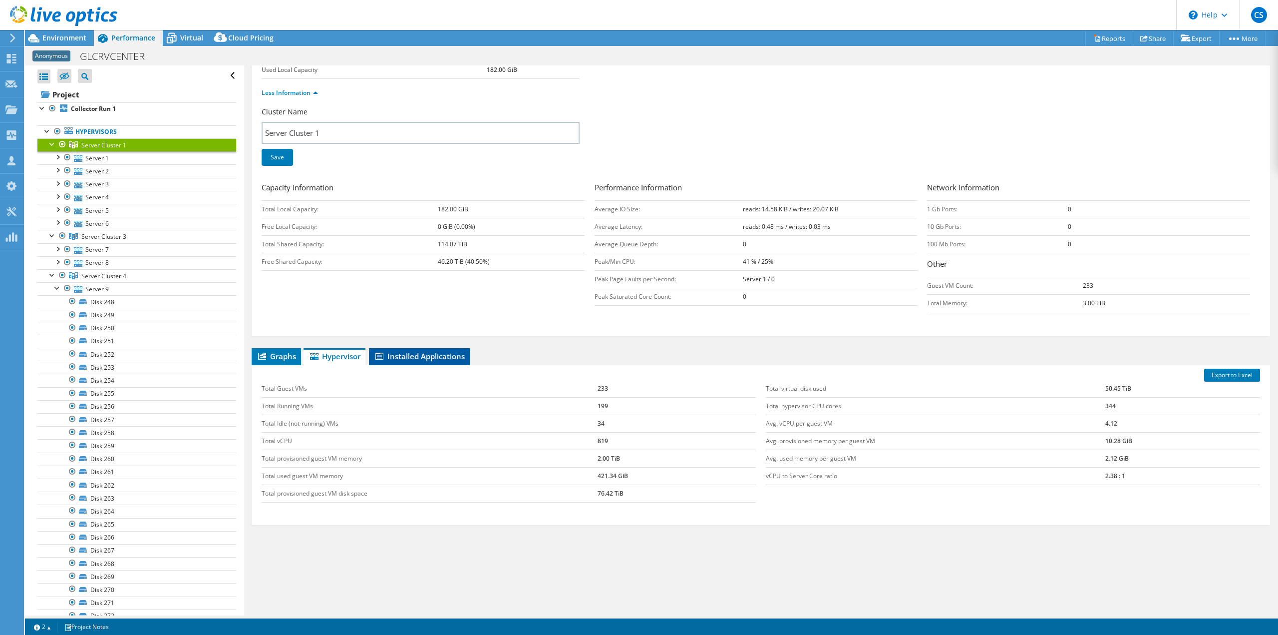
click at [378, 348] on li "Installed Applications" at bounding box center [419, 356] width 101 height 17
